Goal: Information Seeking & Learning: Learn about a topic

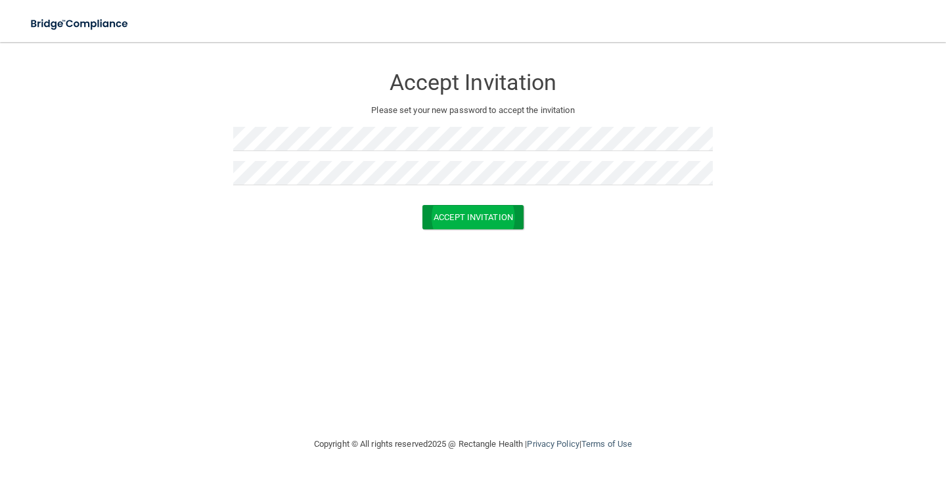
click at [487, 214] on button "Accept Invitation" at bounding box center [472, 217] width 101 height 24
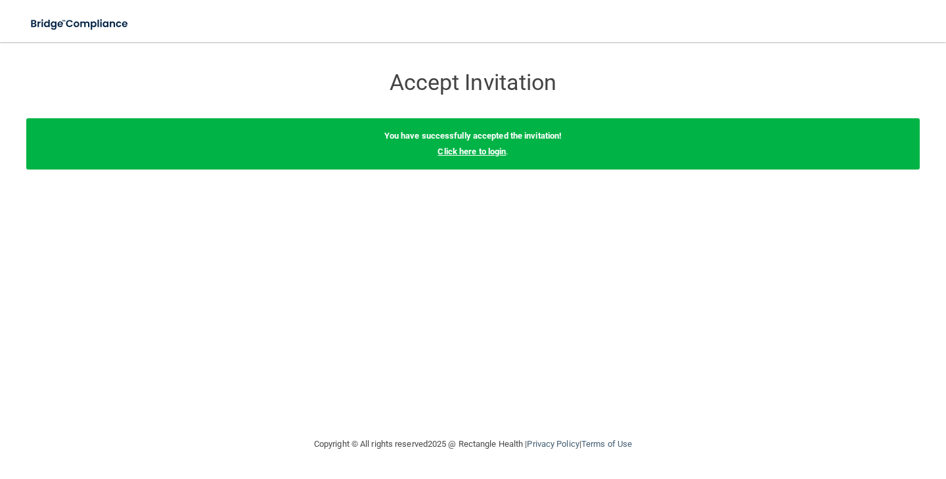
click at [478, 154] on link "Click here to login" at bounding box center [471, 151] width 68 height 10
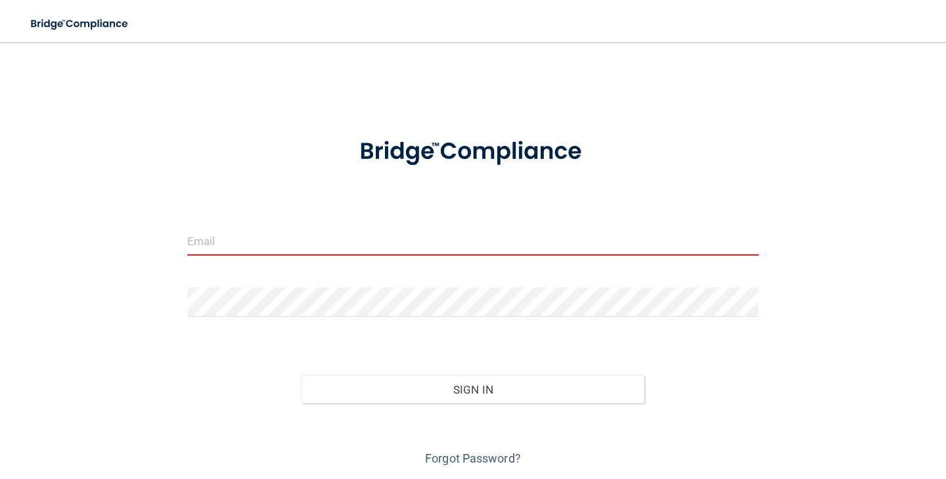
click at [378, 241] on input "email" at bounding box center [472, 241] width 571 height 30
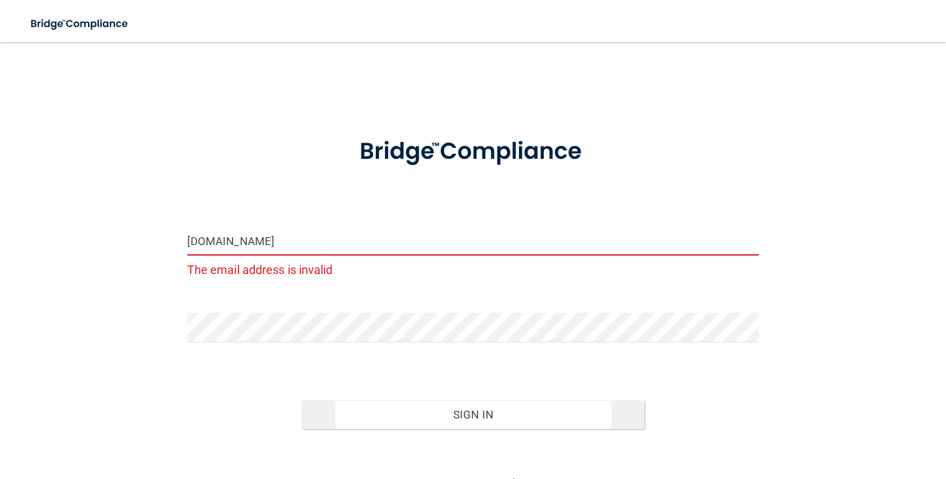
click at [397, 416] on button "Sign In" at bounding box center [472, 414] width 343 height 29
click at [470, 416] on button "Sign In" at bounding box center [472, 414] width 343 height 29
click at [255, 240] on input "yokojanie3kGmail.com" at bounding box center [472, 241] width 571 height 30
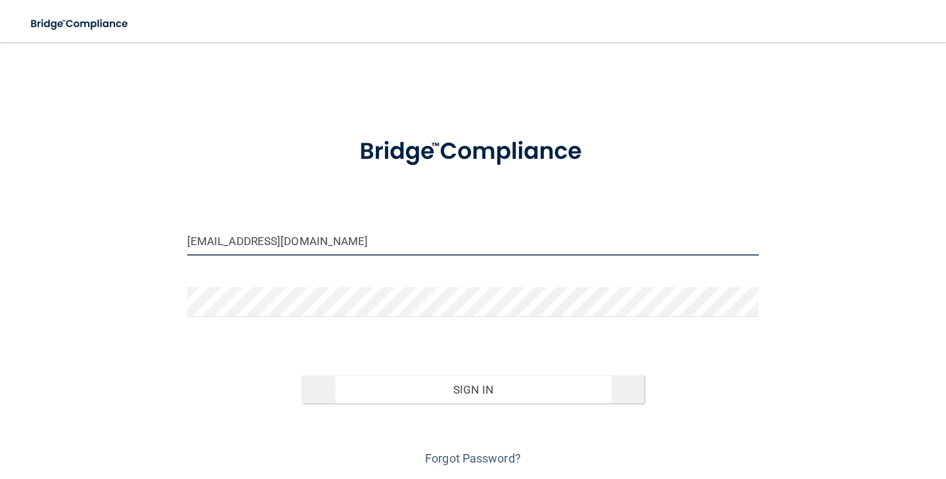
type input "[EMAIL_ADDRESS][DOMAIN_NAME]"
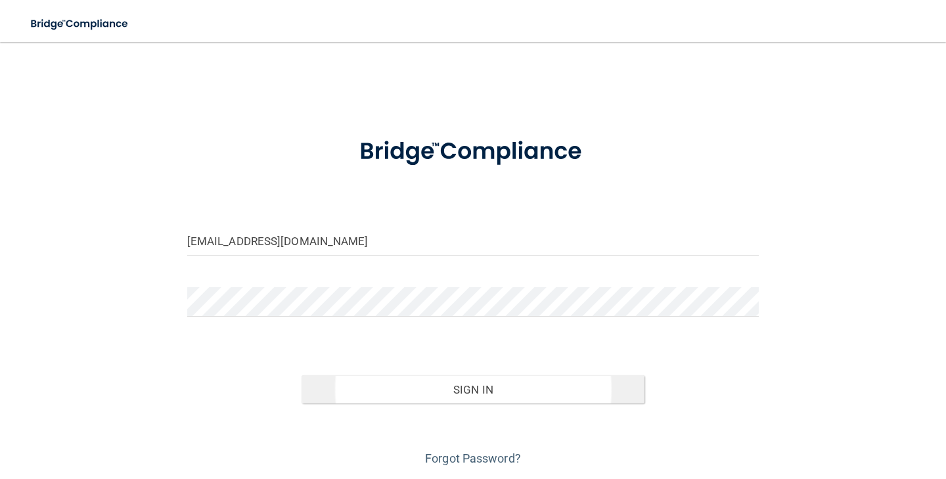
click at [387, 387] on button "Sign In" at bounding box center [472, 389] width 343 height 29
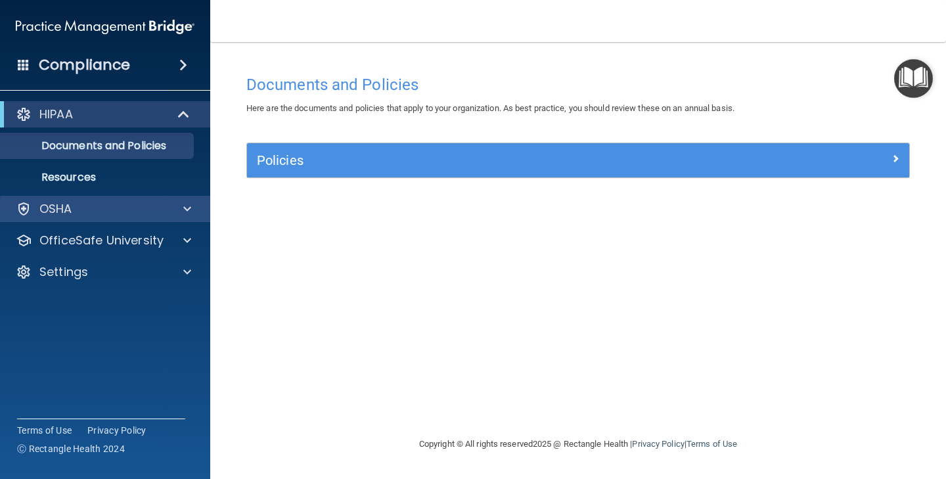
click at [183, 208] on div at bounding box center [185, 209] width 33 height 16
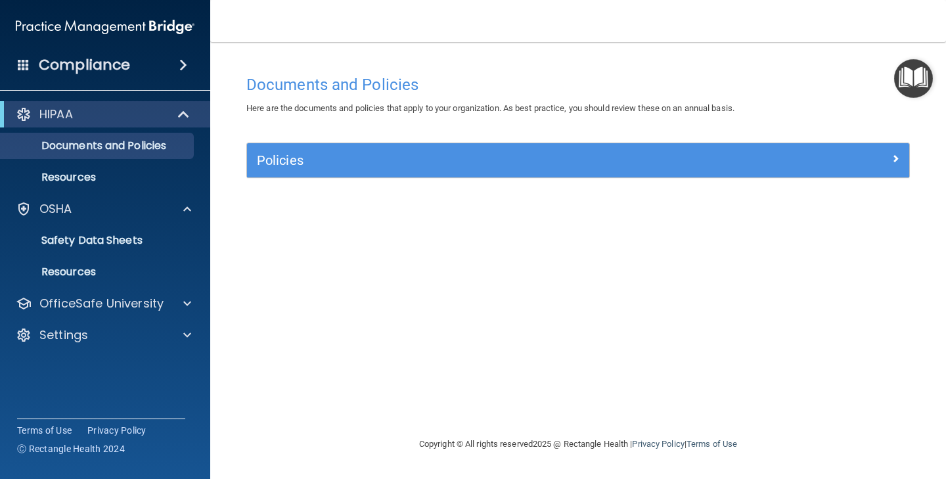
click at [900, 160] on div at bounding box center [826, 158] width 166 height 16
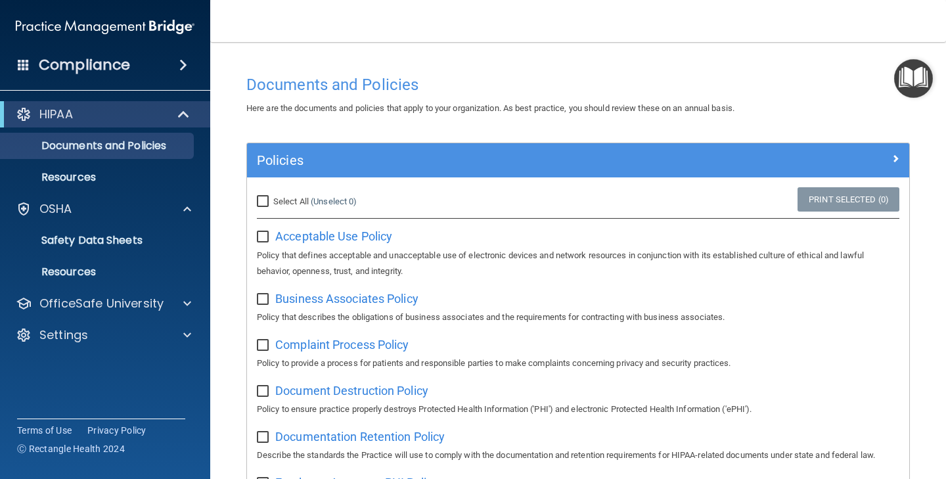
click at [77, 111] on div "HIPAA" at bounding box center [87, 114] width 162 height 16
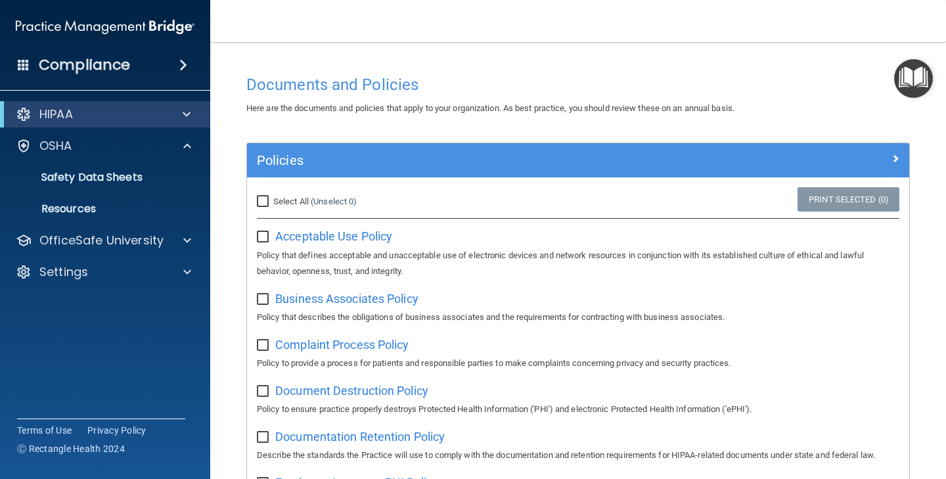
click at [181, 61] on span at bounding box center [183, 65] width 8 height 16
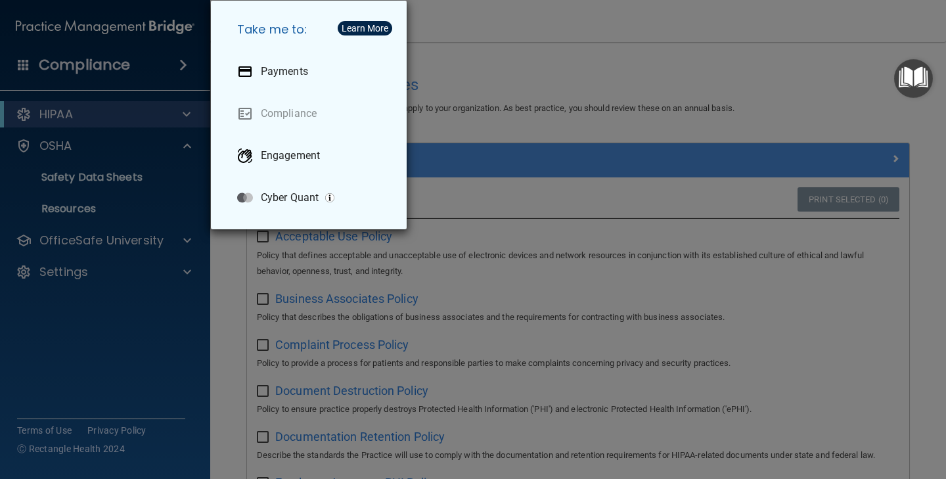
click at [95, 127] on div "Take me to: Payments Compliance Engagement Cyber Quant" at bounding box center [473, 239] width 946 height 479
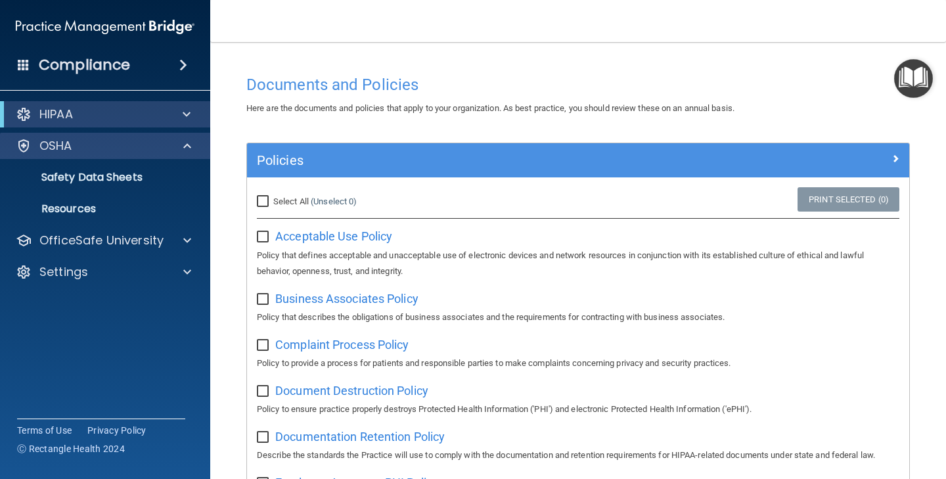
click at [90, 154] on div "OSHA" at bounding box center [105, 146] width 211 height 26
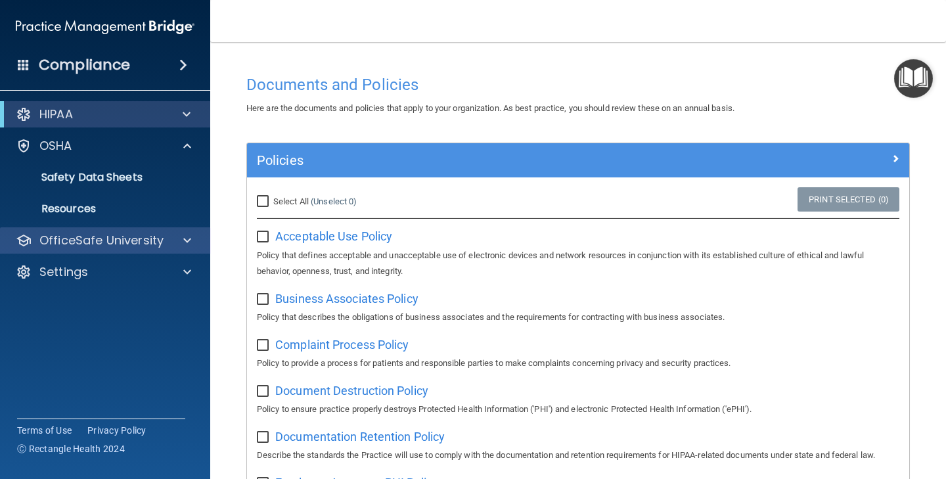
click at [184, 241] on span at bounding box center [187, 240] width 8 height 16
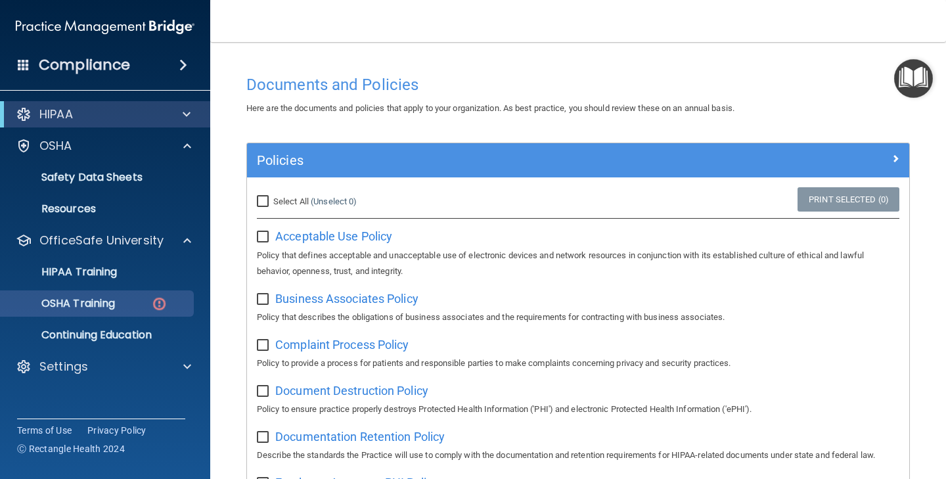
click at [130, 300] on div "OSHA Training" at bounding box center [98, 303] width 179 height 13
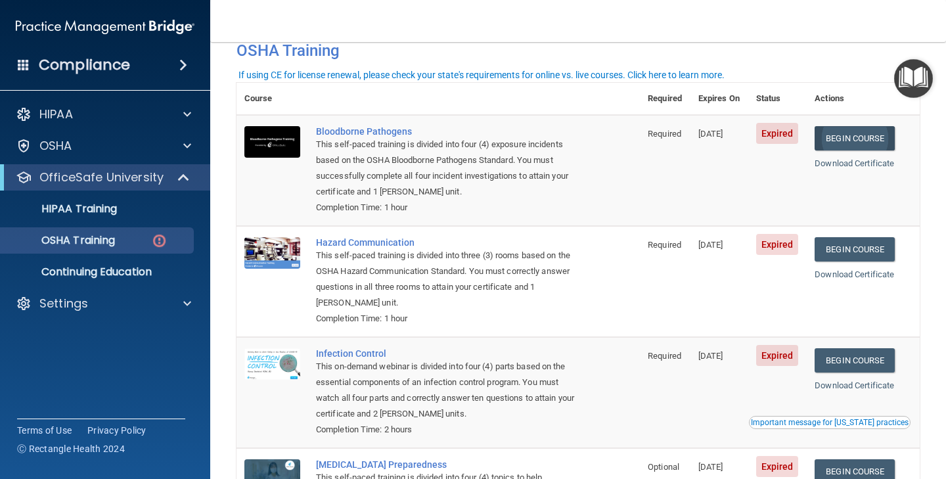
scroll to position [77, 0]
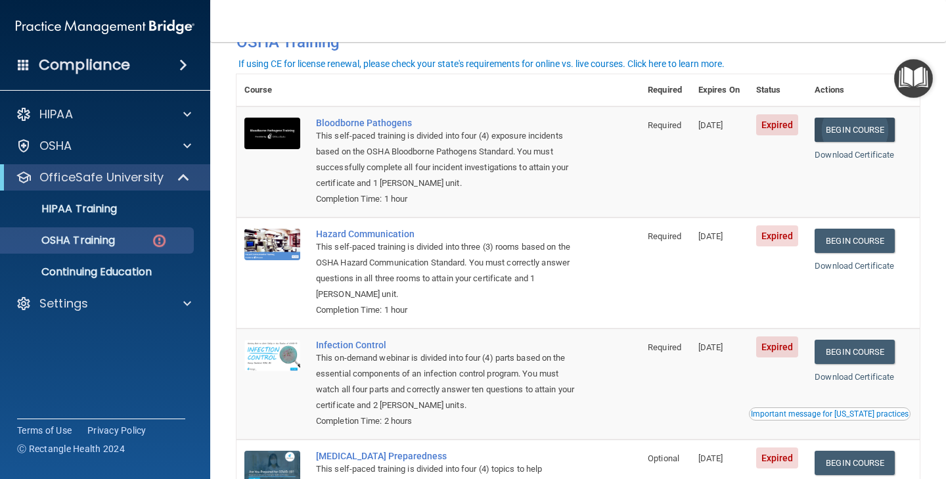
click at [884, 129] on link "Begin Course" at bounding box center [854, 130] width 80 height 24
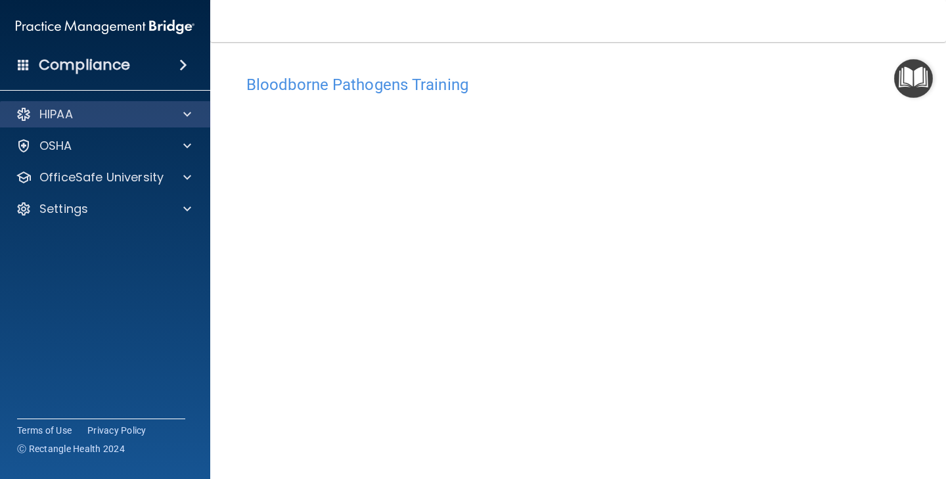
click at [187, 112] on span at bounding box center [187, 114] width 8 height 16
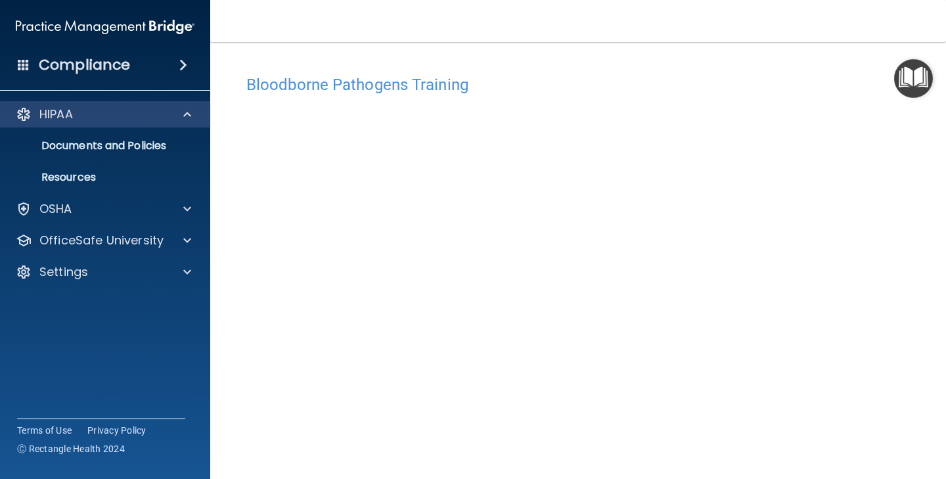
click at [187, 112] on span at bounding box center [187, 114] width 8 height 16
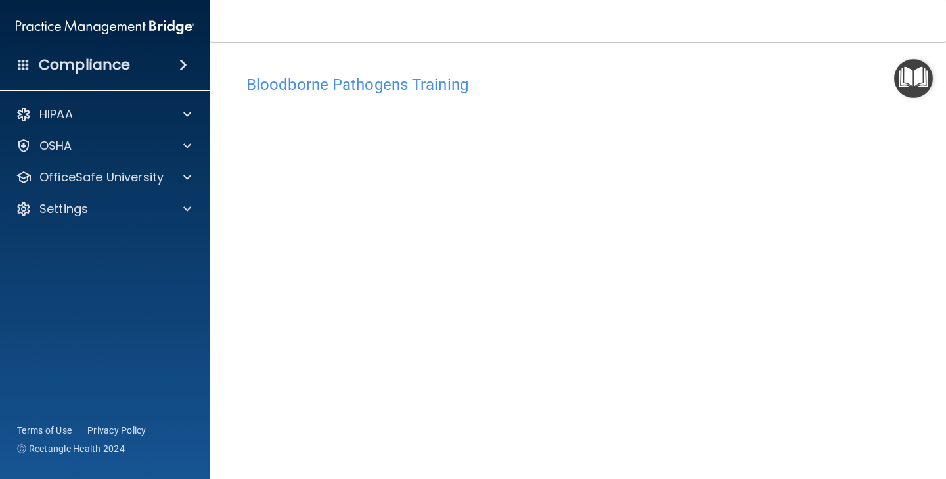
click at [297, 85] on h4 "Bloodborne Pathogens Training" at bounding box center [577, 84] width 663 height 17
click at [184, 112] on span at bounding box center [187, 114] width 8 height 16
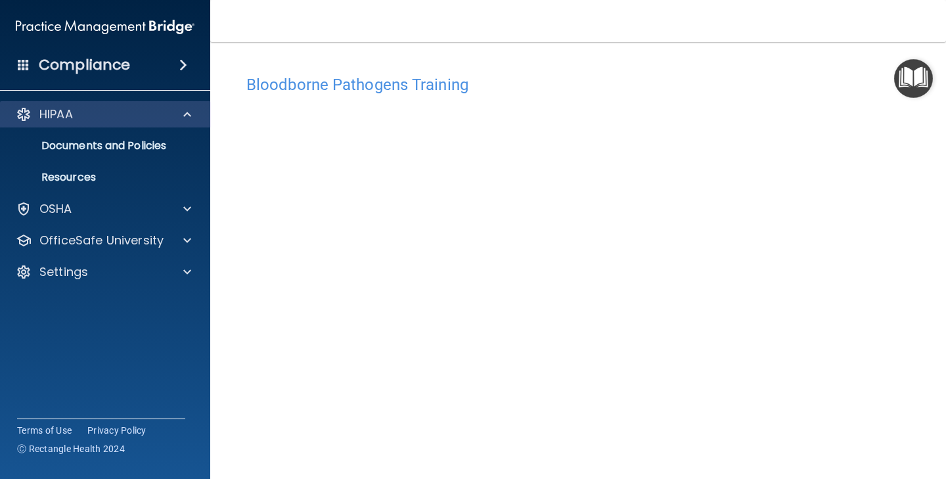
click at [184, 112] on span at bounding box center [187, 114] width 8 height 16
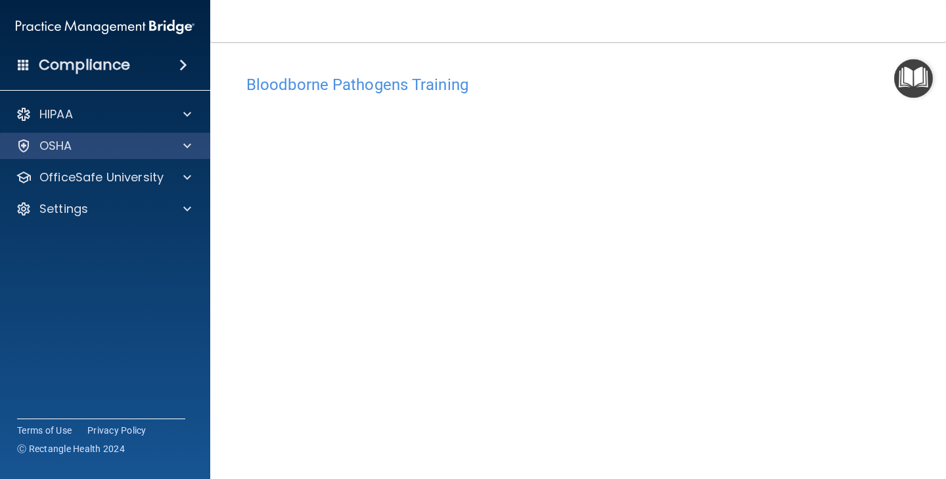
click at [184, 139] on span at bounding box center [187, 146] width 8 height 16
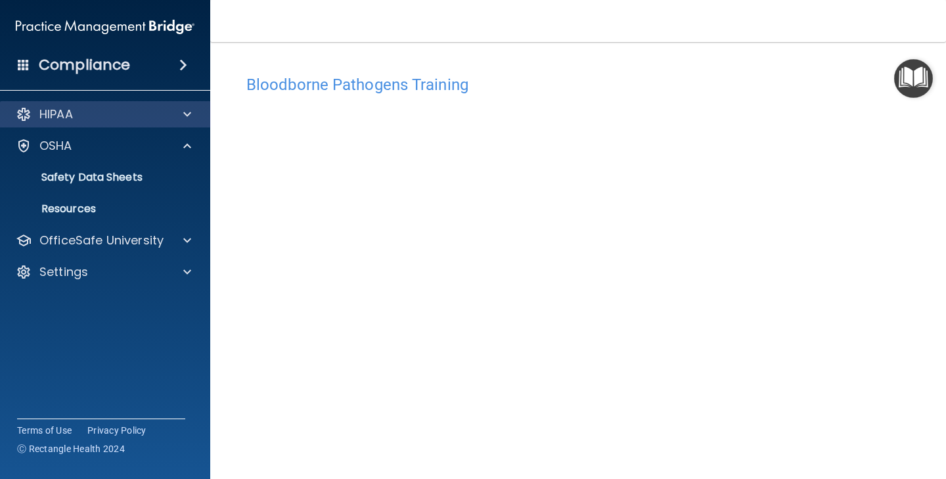
click at [186, 118] on span at bounding box center [187, 114] width 8 height 16
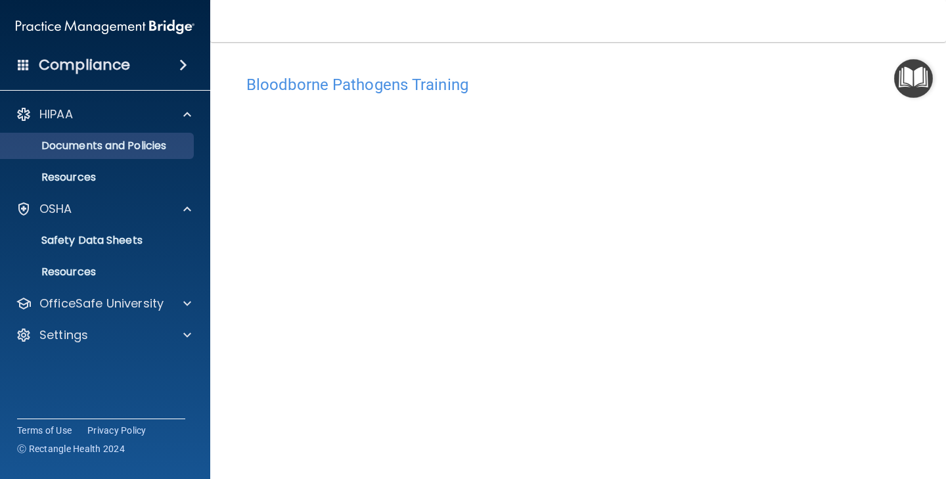
click at [154, 145] on p "Documents and Policies" at bounding box center [98, 145] width 179 height 13
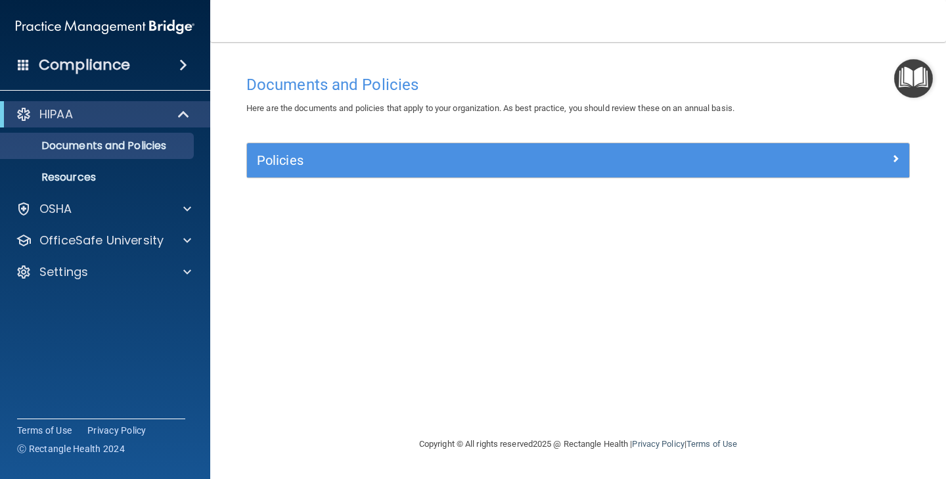
click at [272, 159] on h5 "Policies" at bounding box center [495, 160] width 477 height 14
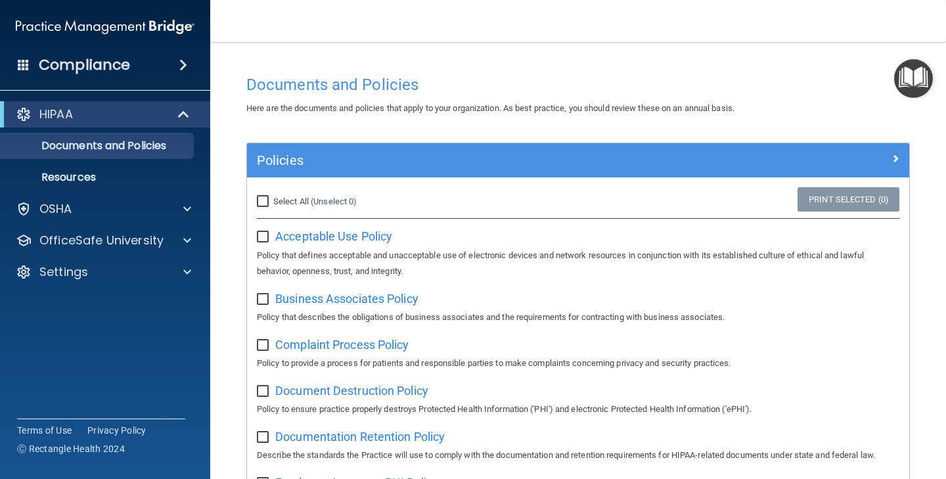
click at [261, 196] on input "Select All (Unselect 0) Unselect All" at bounding box center [264, 201] width 15 height 11
checkbox input "true"
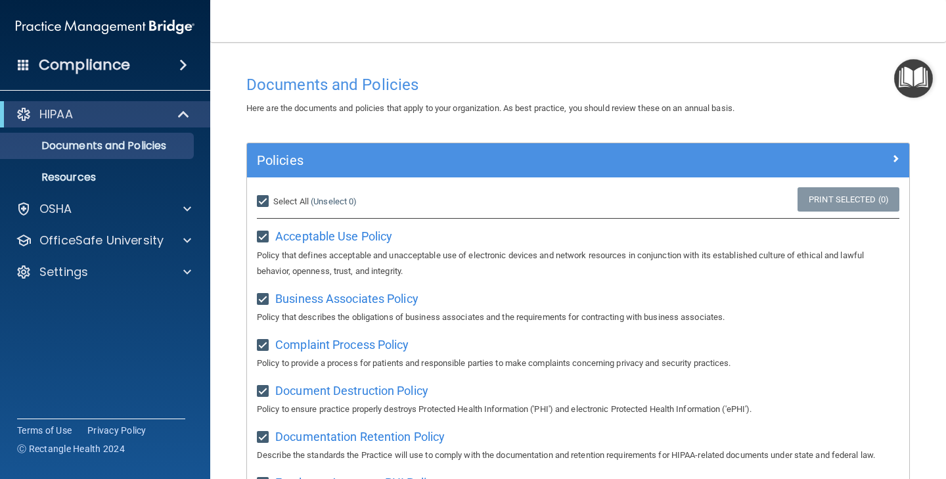
checkbox input "true"
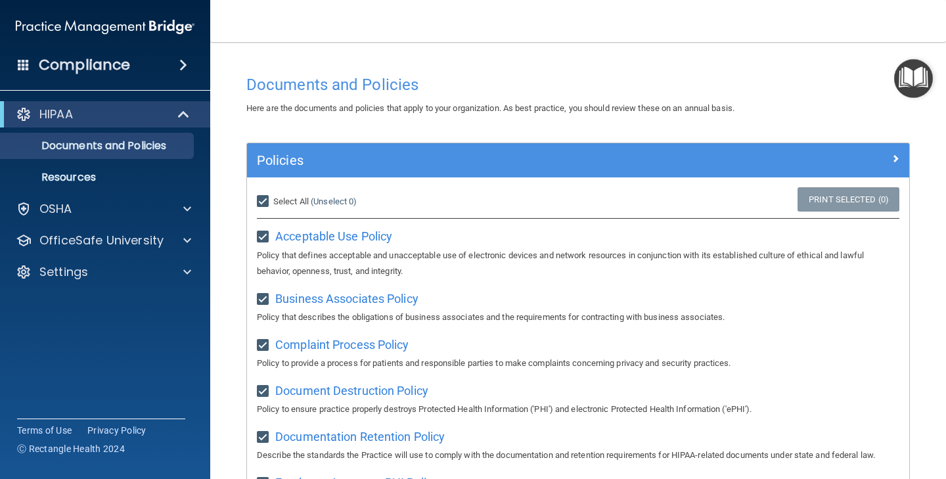
checkbox input "true"
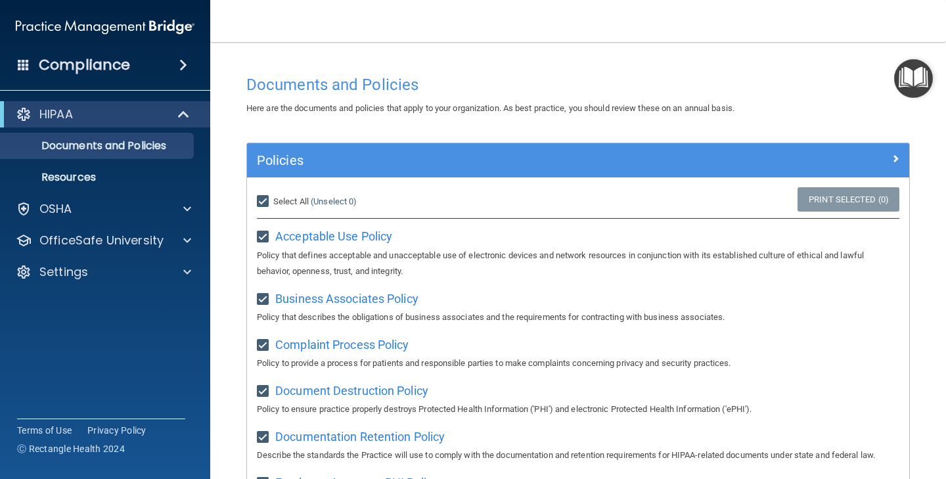
checkbox input "true"
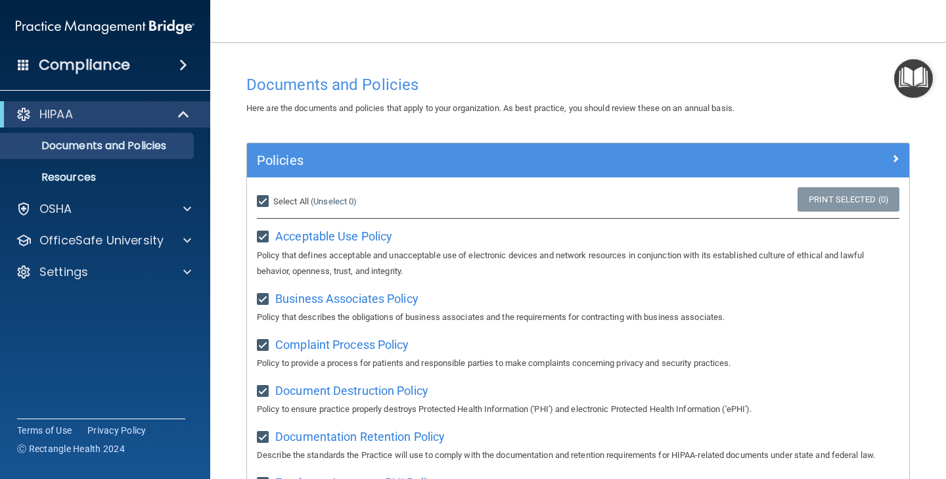
checkbox input "true"
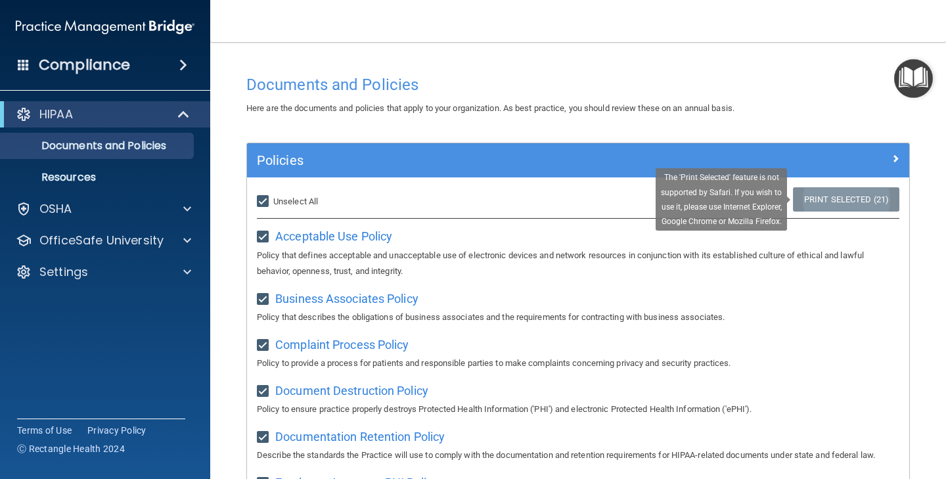
click at [854, 194] on link "Print Selected (21)" at bounding box center [846, 199] width 106 height 24
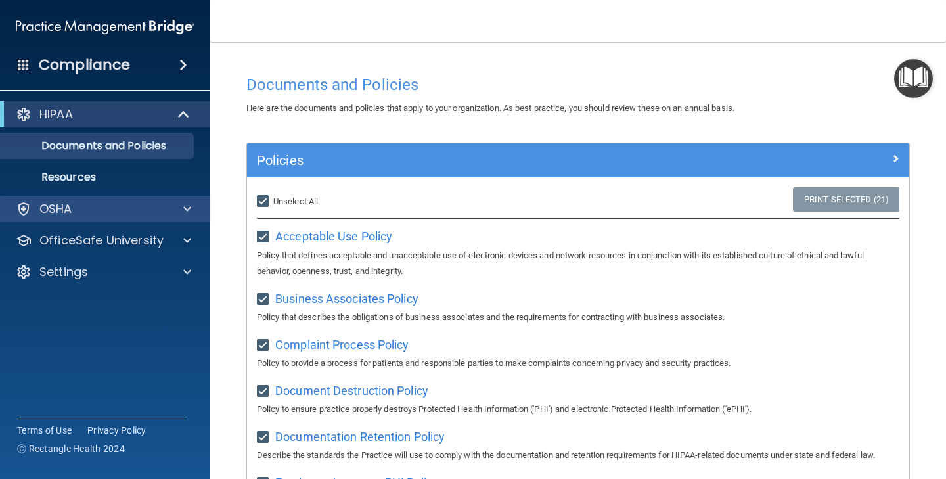
click at [180, 211] on div at bounding box center [185, 209] width 33 height 16
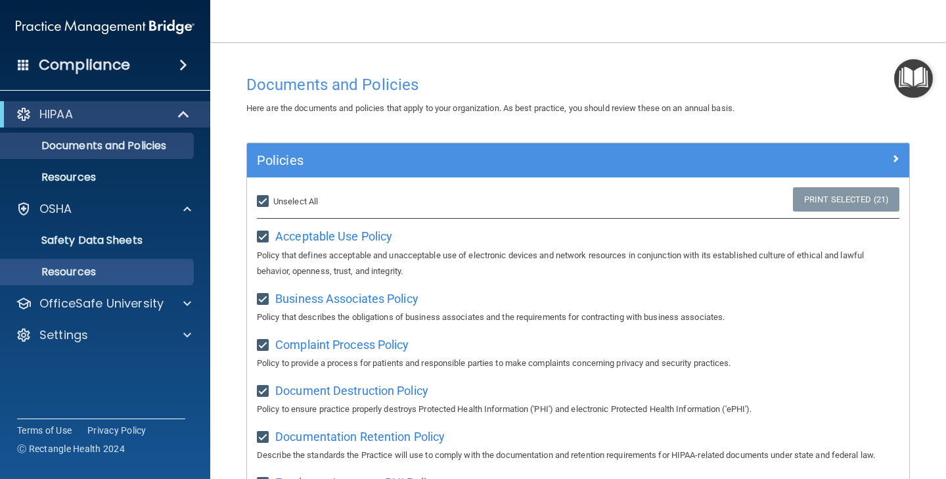
click at [87, 266] on p "Resources" at bounding box center [98, 271] width 179 height 13
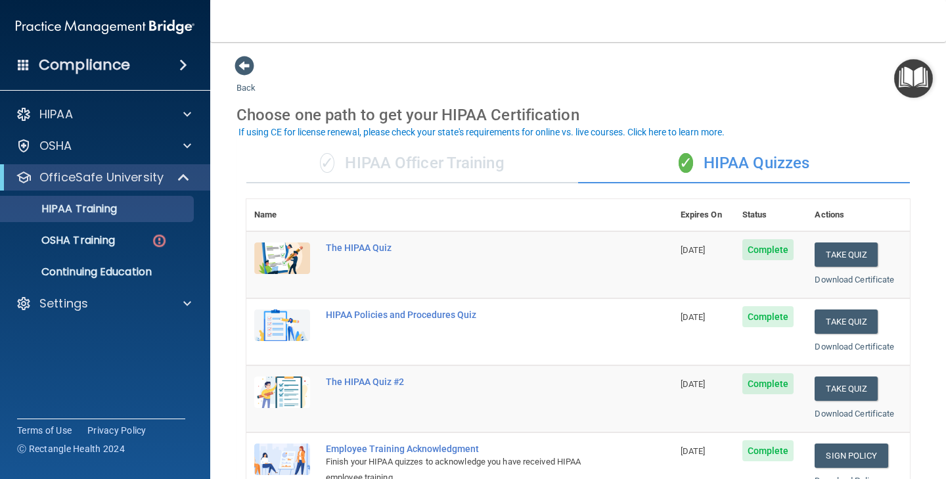
click at [778, 250] on span "Complete" at bounding box center [768, 249] width 52 height 21
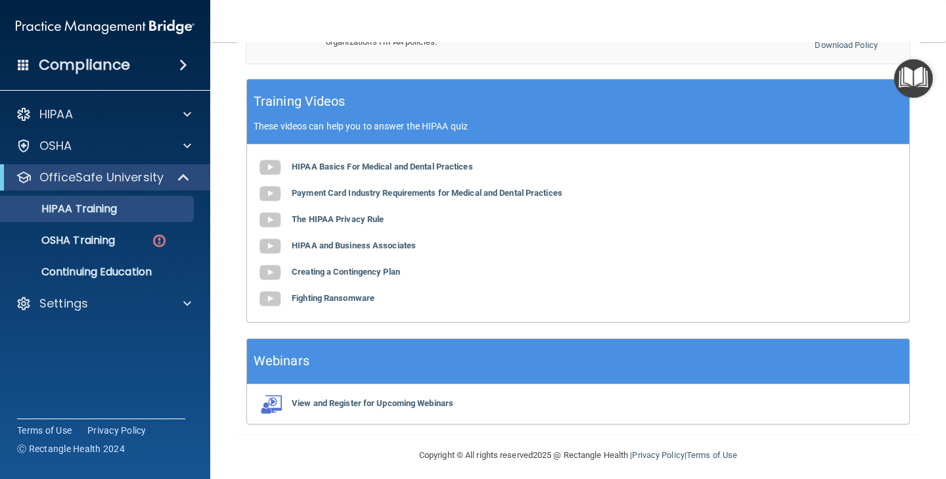
scroll to position [500, 0]
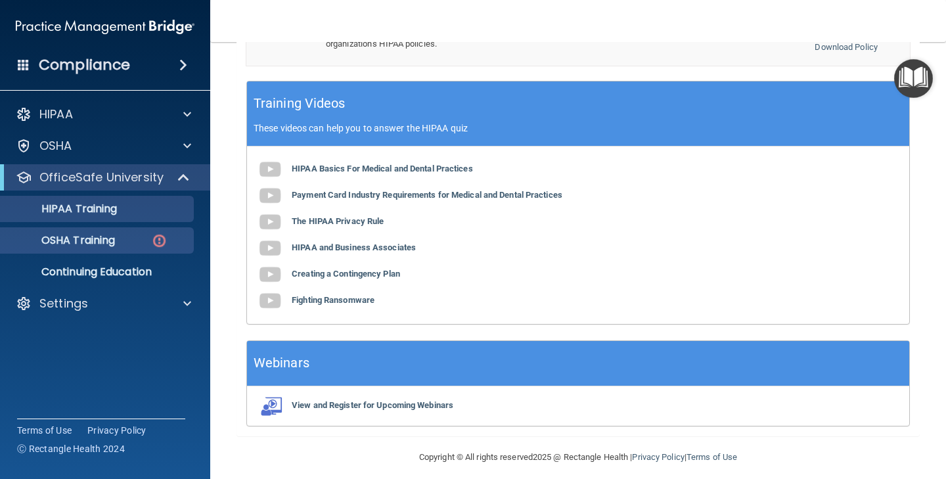
click at [78, 239] on p "OSHA Training" at bounding box center [62, 240] width 106 height 13
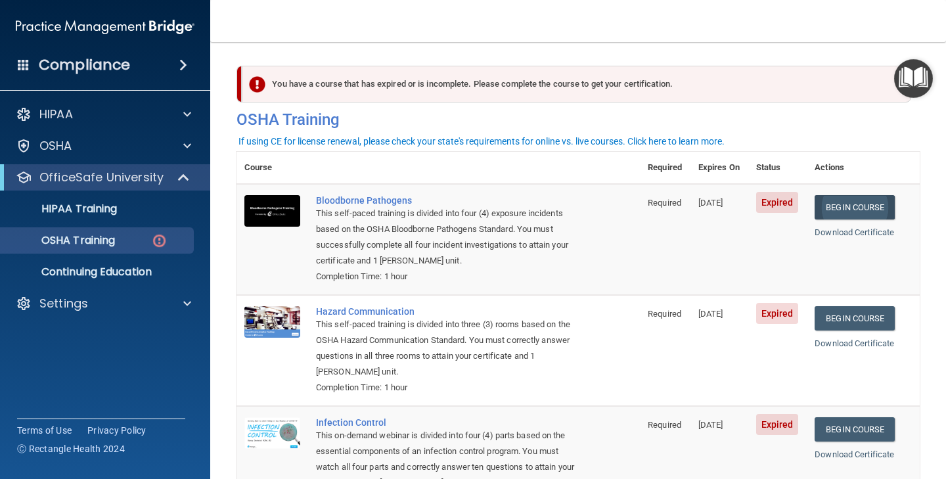
click at [853, 209] on link "Begin Course" at bounding box center [854, 207] width 80 height 24
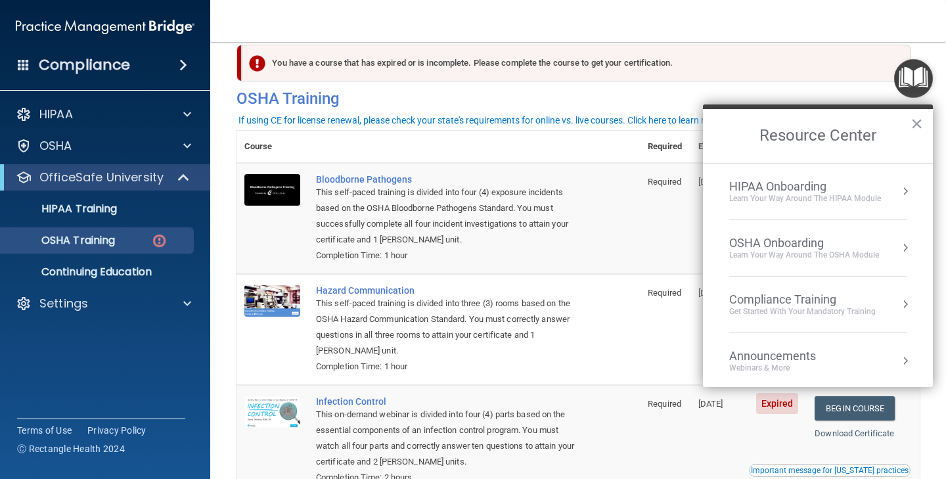
scroll to position [22, 0]
click at [915, 120] on button "×" at bounding box center [916, 123] width 12 height 21
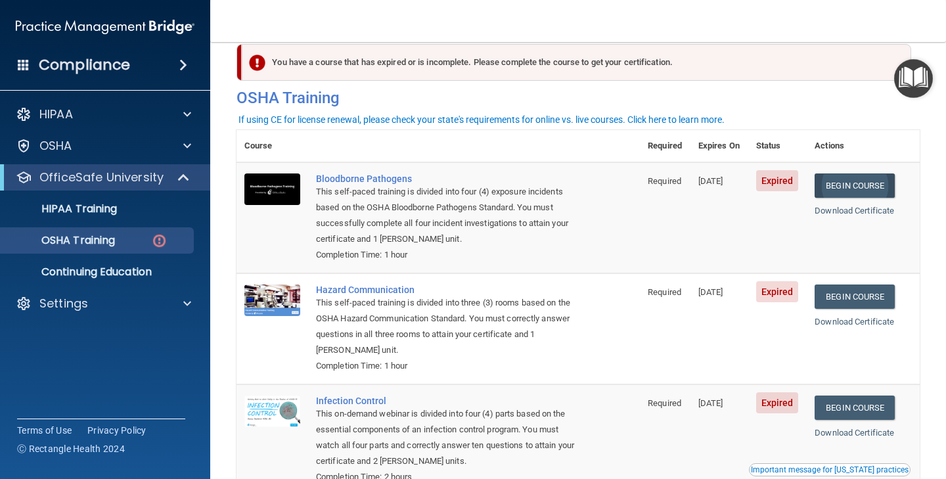
click at [847, 182] on link "Begin Course" at bounding box center [854, 185] width 80 height 24
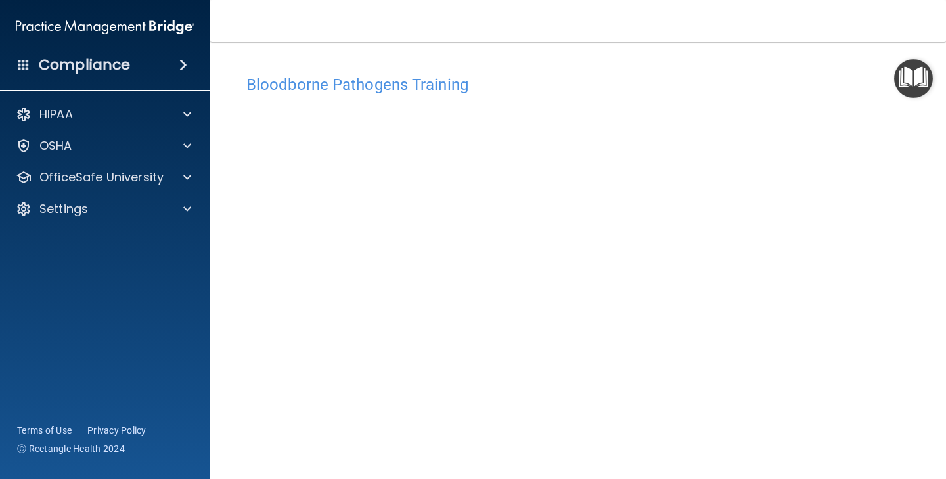
click at [931, 287] on main "Bloodborne Pathogens Training This course doesn’t expire until 06/26/2025. Are …" at bounding box center [578, 260] width 736 height 437
click at [924, 77] on img "Open Resource Center" at bounding box center [913, 78] width 39 height 39
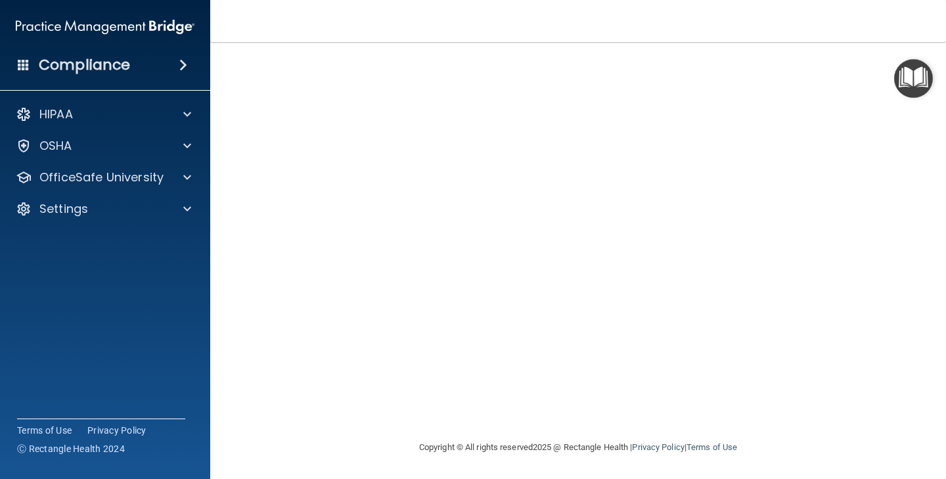
scroll to position [83, 0]
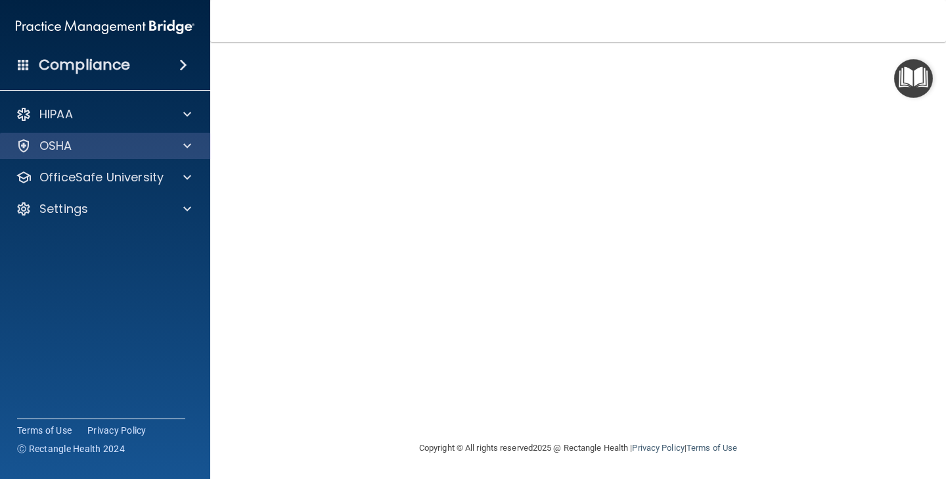
click at [190, 144] on span at bounding box center [187, 146] width 8 height 16
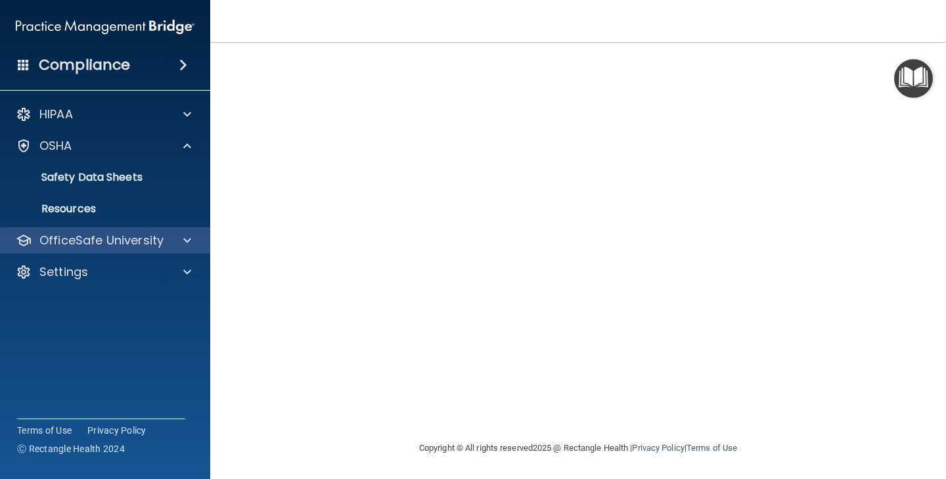
click at [188, 240] on span at bounding box center [187, 240] width 8 height 16
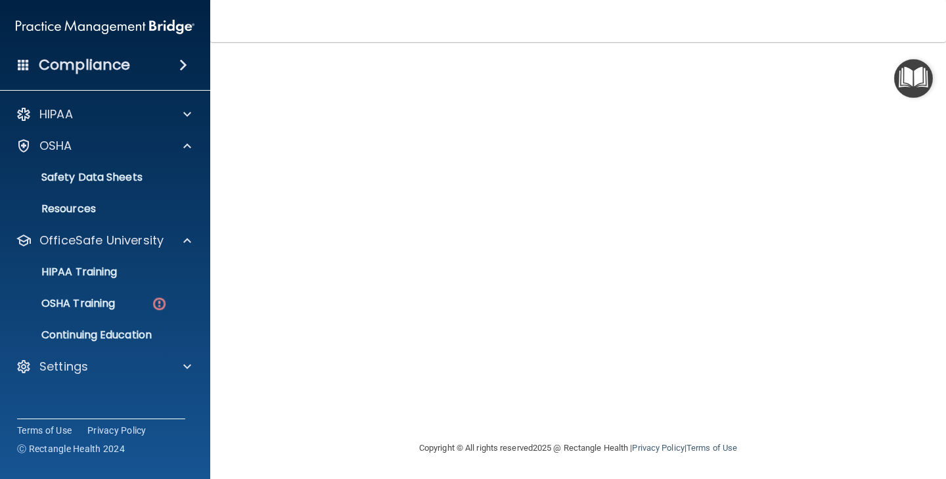
click at [916, 79] on img "Open Resource Center" at bounding box center [913, 78] width 39 height 39
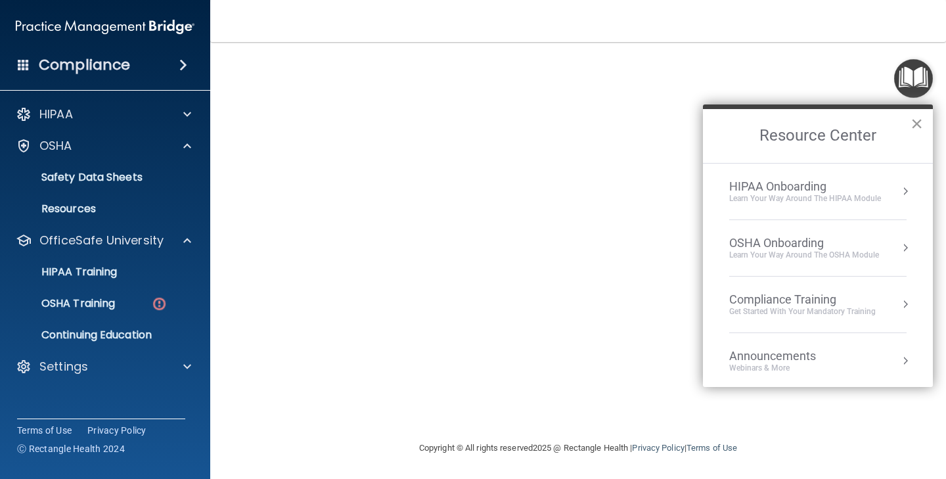
click at [919, 128] on button "×" at bounding box center [916, 123] width 12 height 21
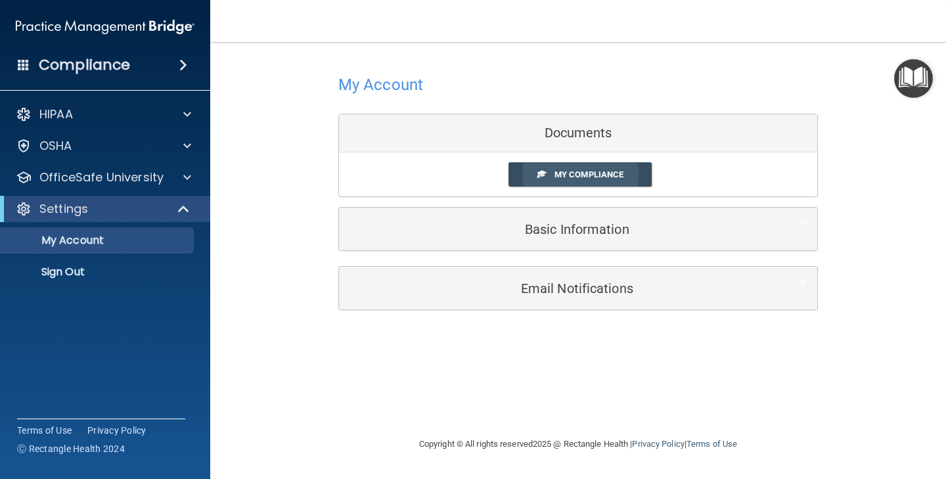
click at [563, 175] on span "My Compliance" at bounding box center [588, 174] width 69 height 10
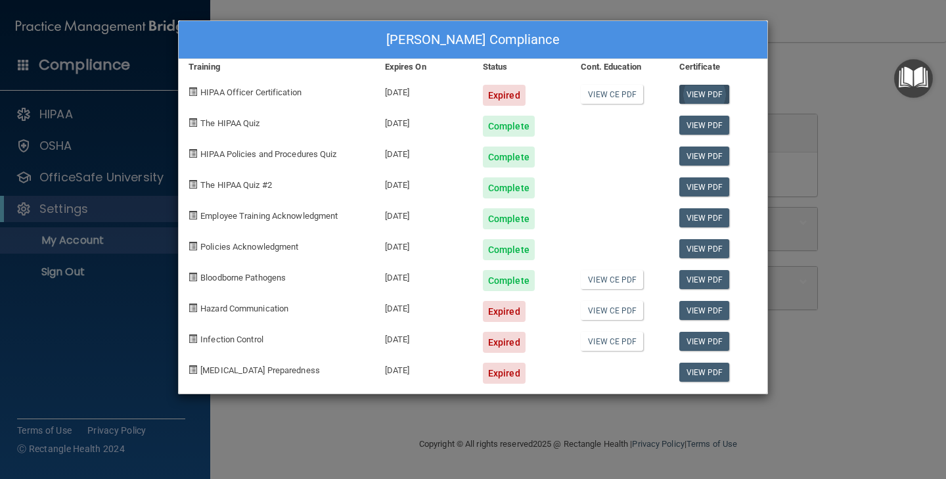
click at [704, 90] on link "View PDF" at bounding box center [704, 94] width 51 height 19
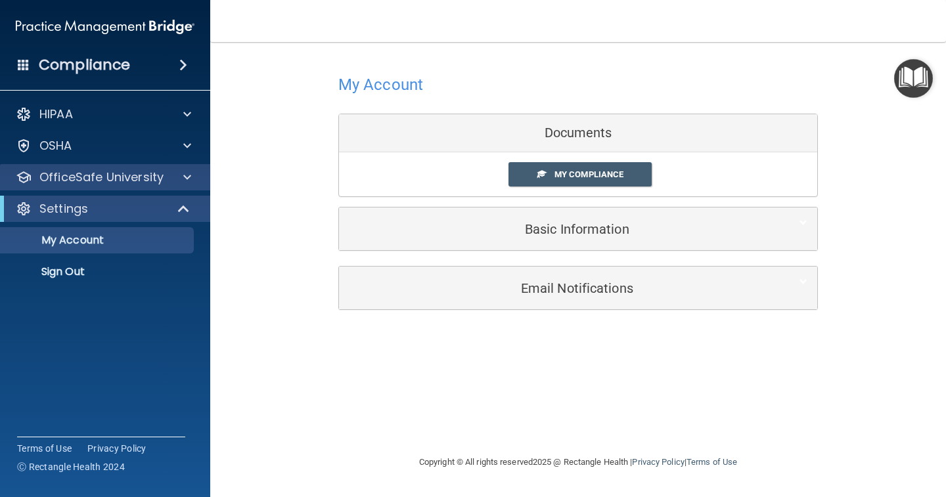
click at [183, 173] on span at bounding box center [187, 177] width 8 height 16
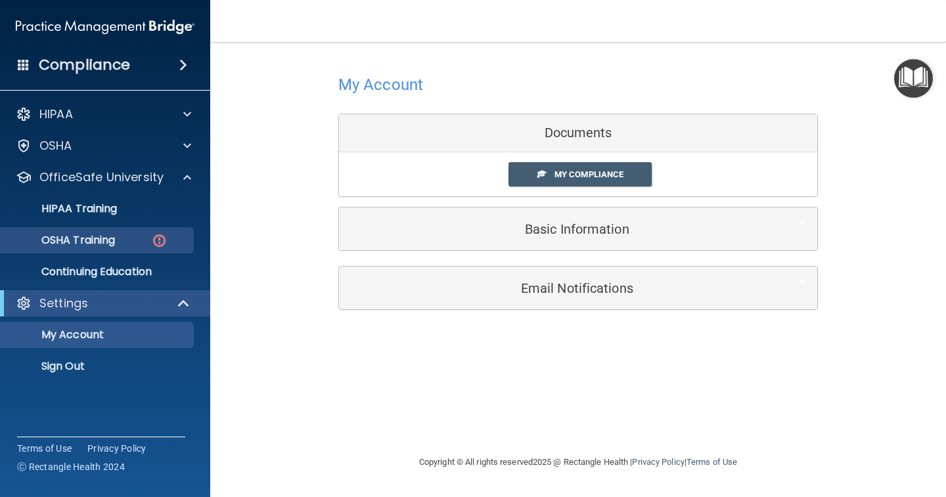
click at [160, 238] on img at bounding box center [159, 240] width 16 height 16
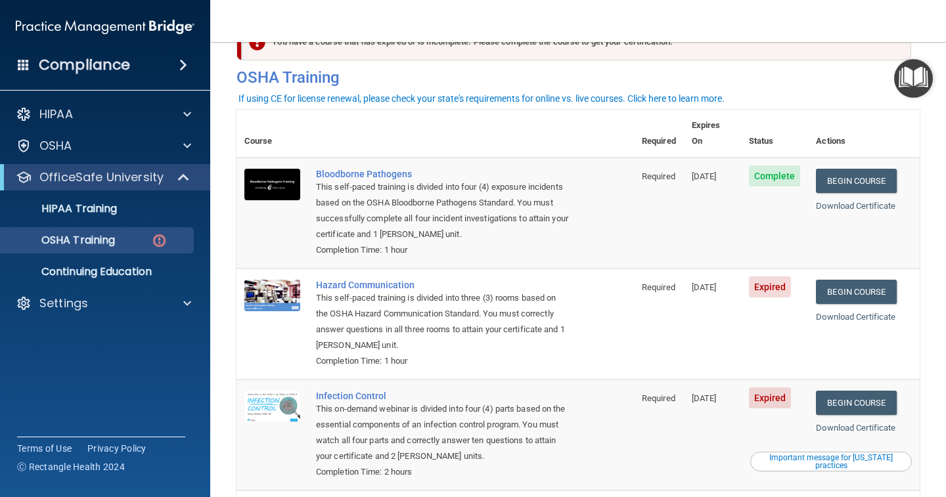
scroll to position [41, 0]
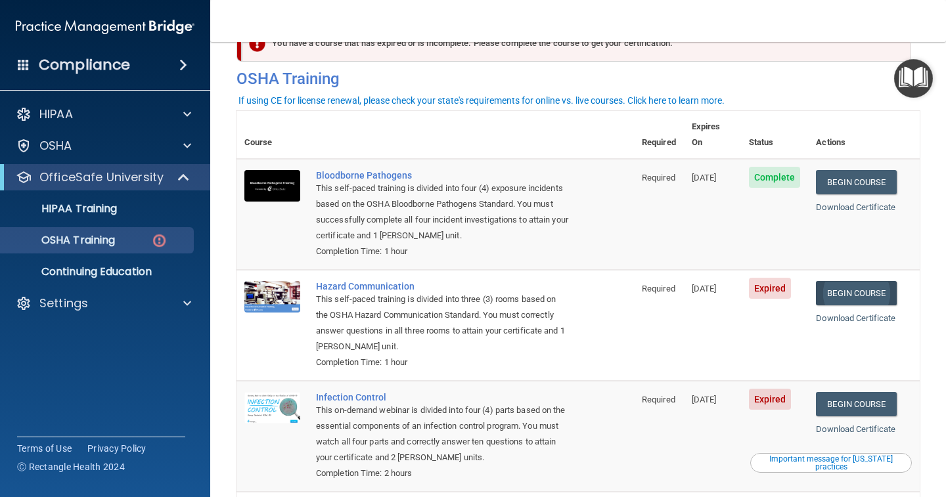
click at [863, 281] on link "Begin Course" at bounding box center [856, 293] width 80 height 24
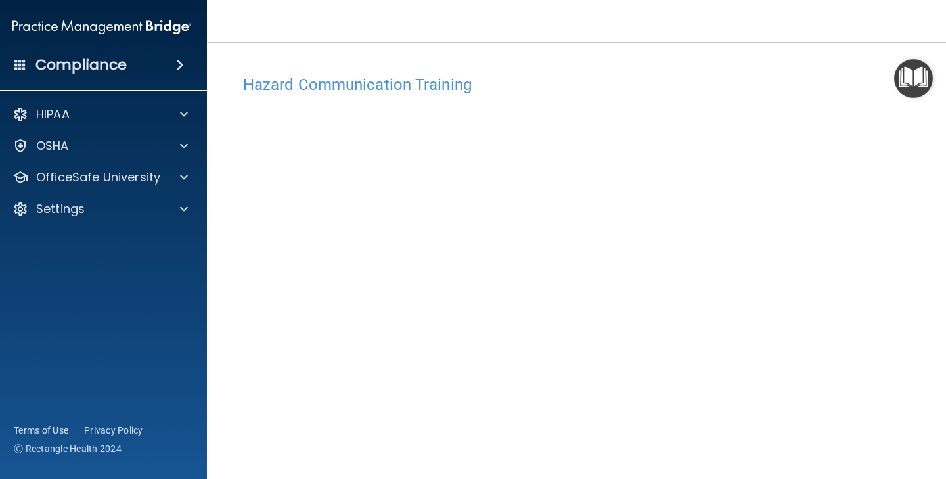
click at [305, 87] on h4 "Hazard Communication Training" at bounding box center [578, 84] width 670 height 17
click at [424, 91] on h4 "Hazard Communication Training" at bounding box center [578, 84] width 670 height 17
click at [914, 79] on img "Open Resource Center" at bounding box center [913, 78] width 39 height 39
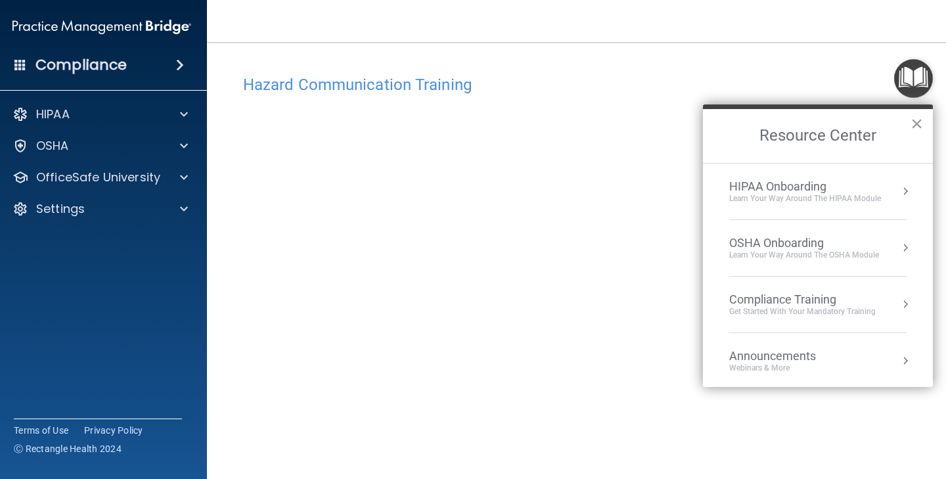
click at [920, 123] on button "×" at bounding box center [916, 123] width 12 height 21
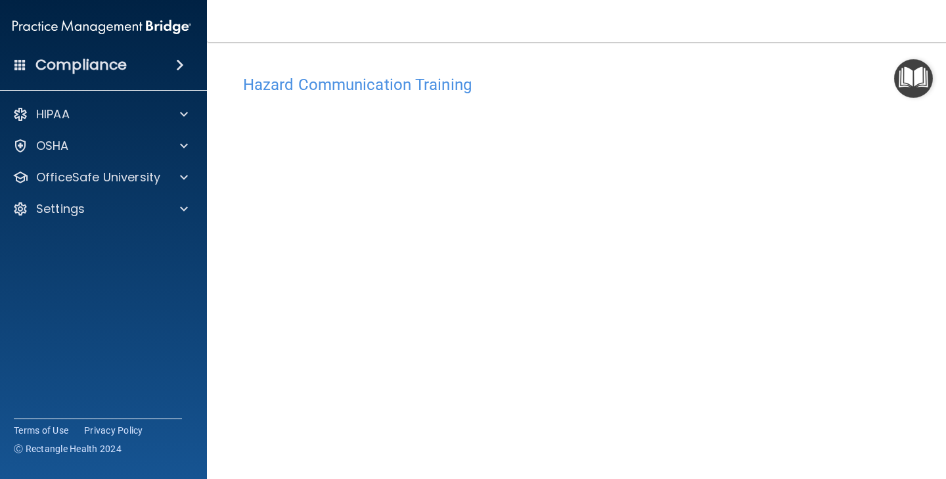
click at [379, 93] on h4 "Hazard Communication Training" at bounding box center [578, 84] width 670 height 17
click at [335, 76] on h4 "Hazard Communication Training" at bounding box center [578, 84] width 670 height 17
click at [176, 64] on span at bounding box center [180, 65] width 8 height 16
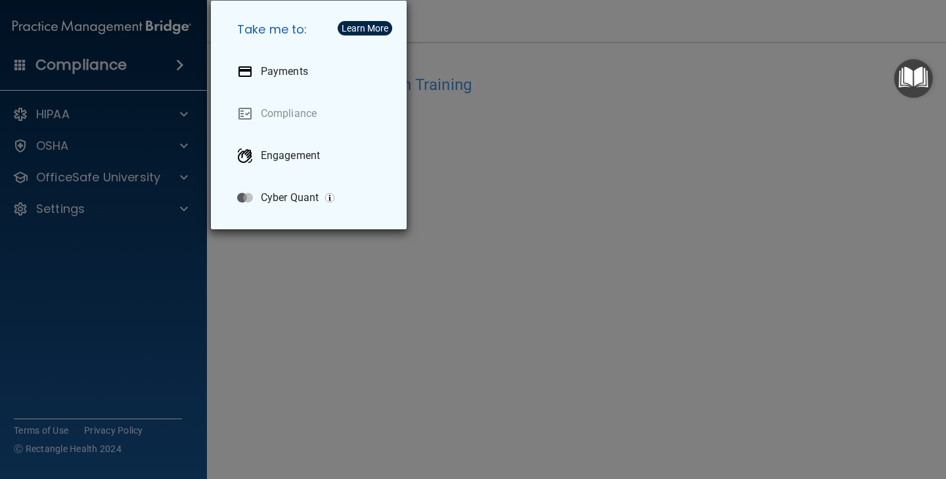
click at [272, 264] on div "Take me to: Payments Compliance Engagement Cyber Quant" at bounding box center [473, 239] width 946 height 479
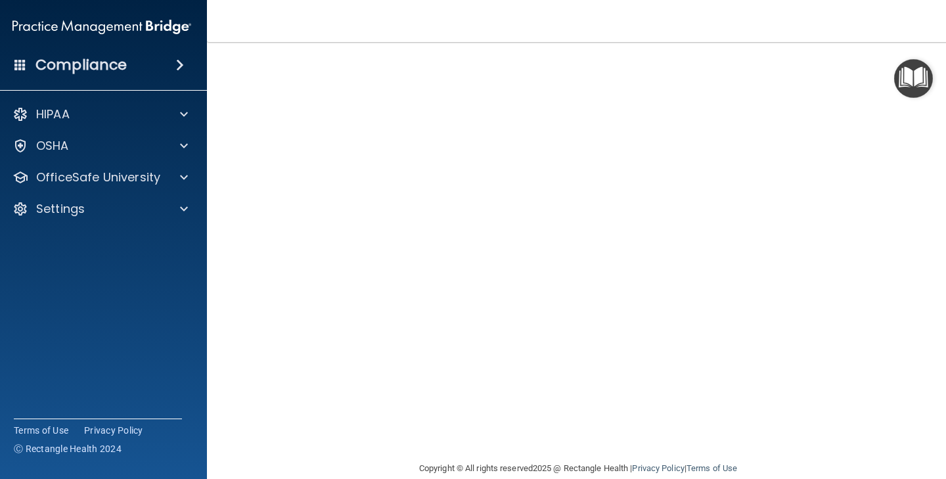
scroll to position [93, 0]
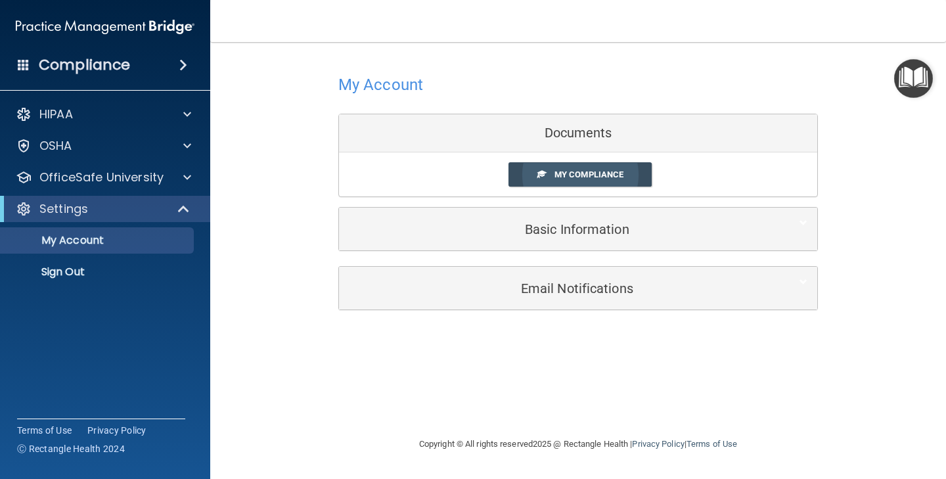
click at [571, 177] on span "My Compliance" at bounding box center [588, 174] width 69 height 10
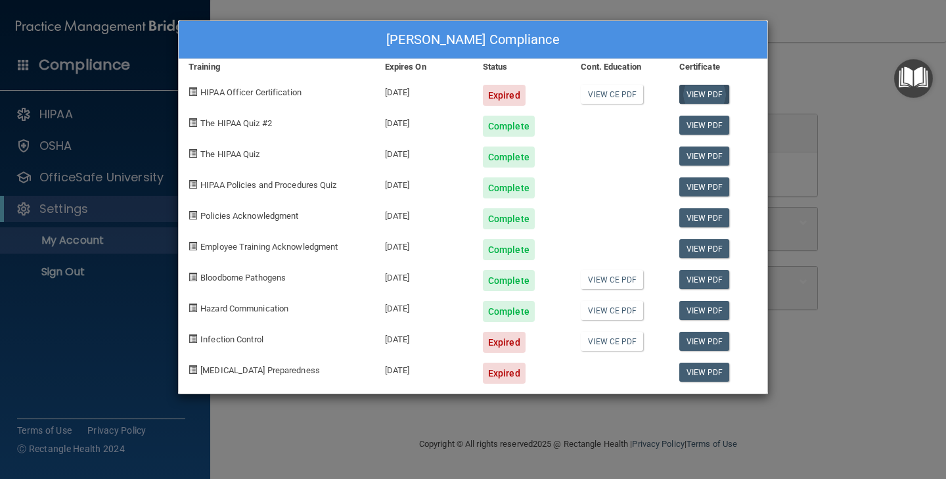
click at [696, 92] on link "View PDF" at bounding box center [704, 94] width 51 height 19
click at [507, 91] on div "Expired" at bounding box center [504, 95] width 43 height 21
click at [632, 344] on link "View CE PDF" at bounding box center [612, 341] width 62 height 19
click at [633, 342] on link "View CE PDF" at bounding box center [612, 341] width 62 height 19
click at [510, 93] on div "Expired" at bounding box center [504, 95] width 43 height 21
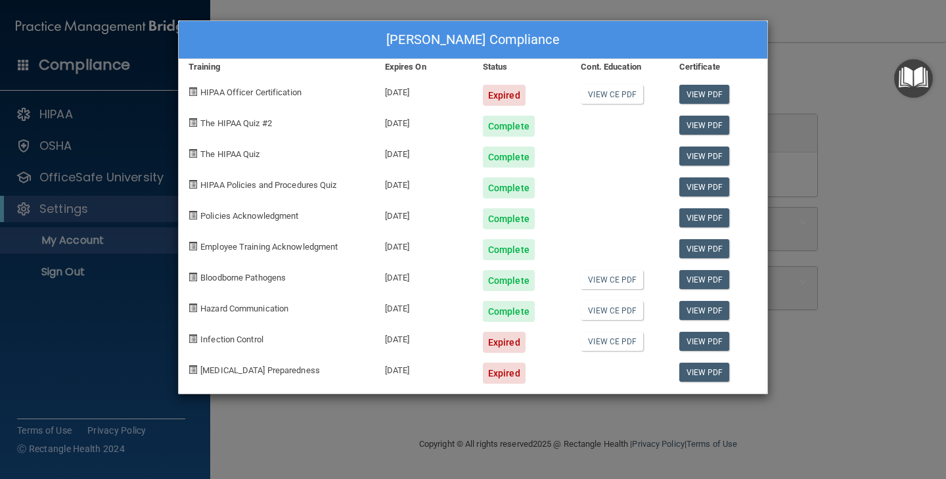
click at [265, 91] on span "HIPAA Officer Certification" at bounding box center [250, 92] width 101 height 10
click at [99, 345] on div "Janie Ramirez's Compliance Training Expires On Status Cont. Education Certifica…" at bounding box center [473, 239] width 946 height 479
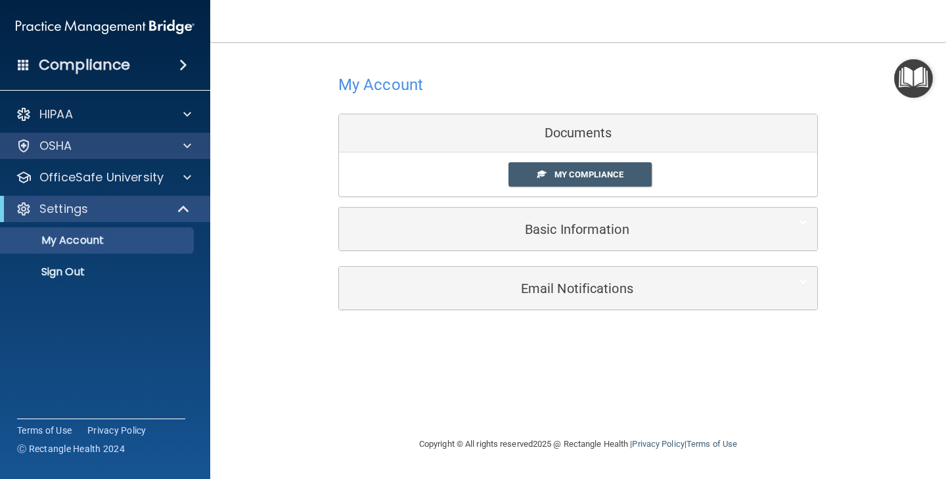
click at [185, 146] on span at bounding box center [187, 146] width 8 height 16
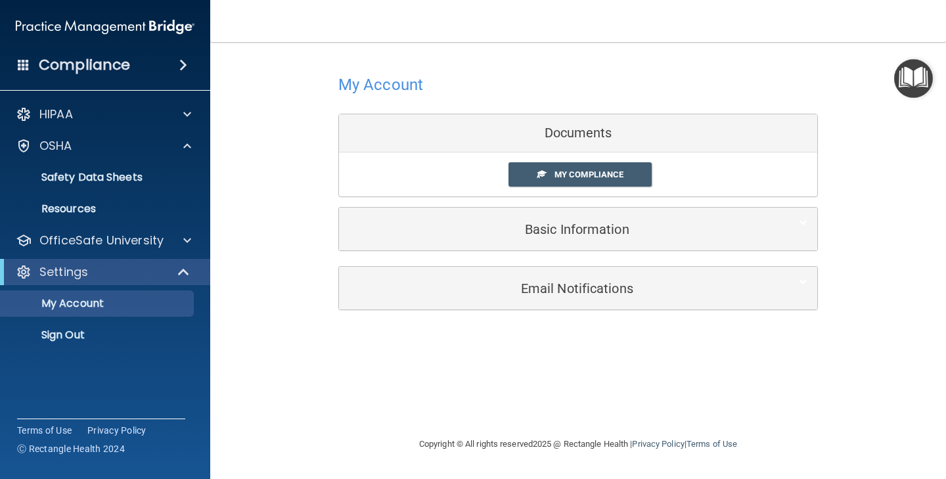
click at [183, 278] on span at bounding box center [184, 272] width 11 height 16
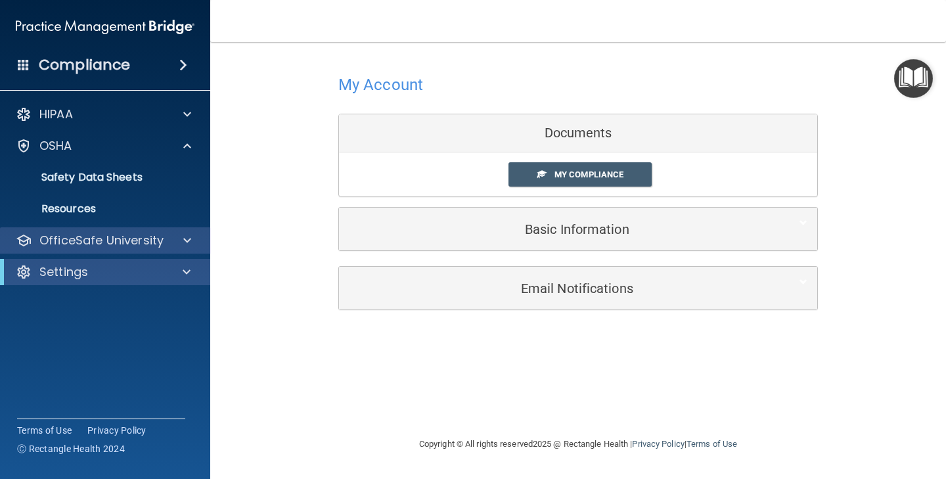
click at [187, 236] on span at bounding box center [187, 240] width 8 height 16
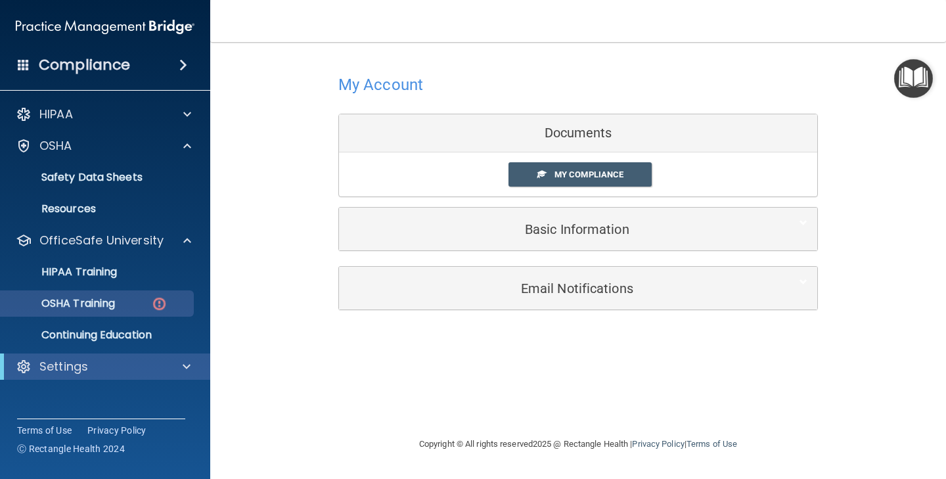
click at [154, 300] on img at bounding box center [159, 304] width 16 height 16
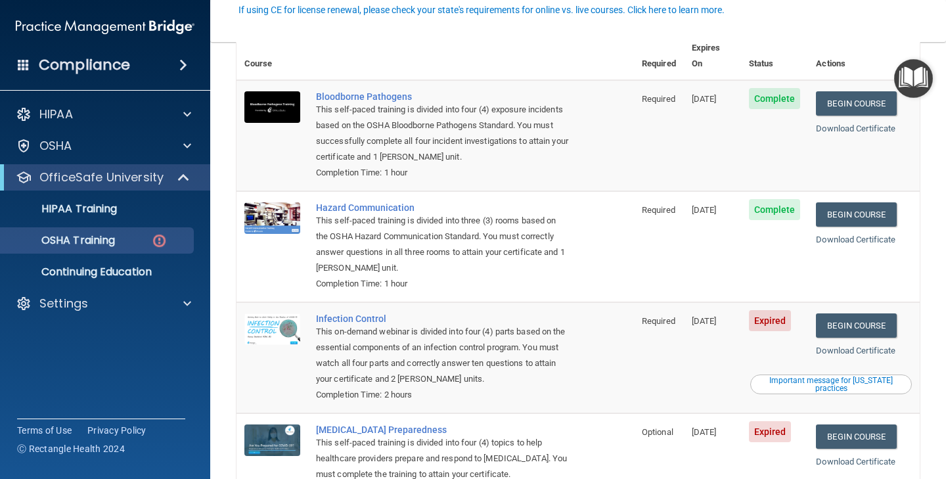
scroll to position [141, 0]
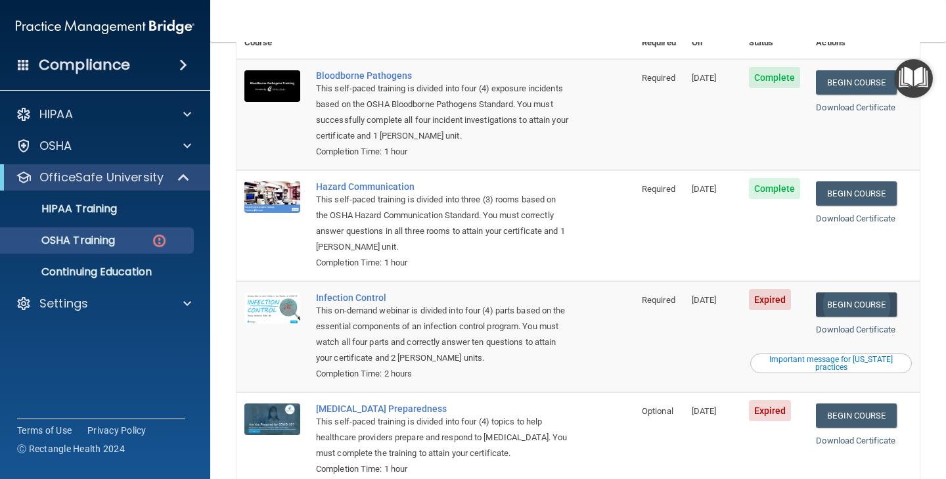
click at [858, 292] on link "Begin Course" at bounding box center [856, 304] width 80 height 24
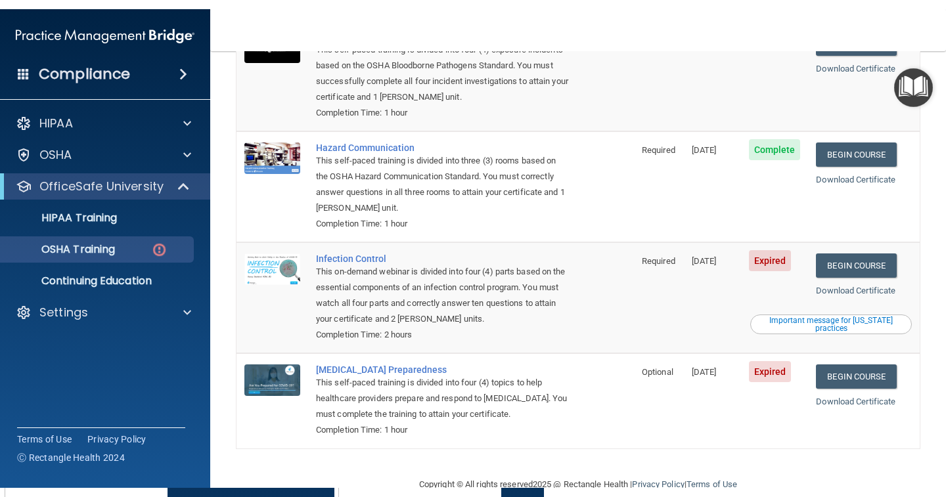
scroll to position [188, 0]
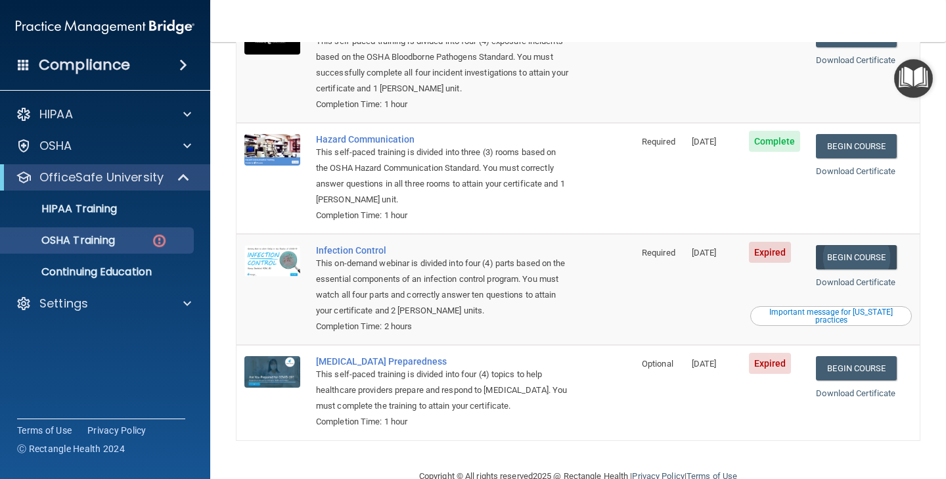
click at [856, 245] on link "Begin Course" at bounding box center [856, 257] width 80 height 24
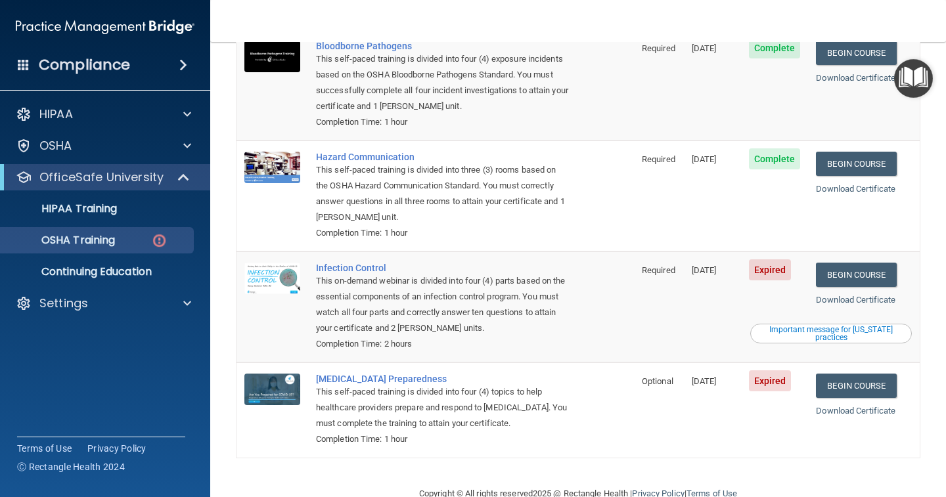
scroll to position [169, 0]
click at [800, 326] on div "Important message for California practices" at bounding box center [831, 334] width 158 height 16
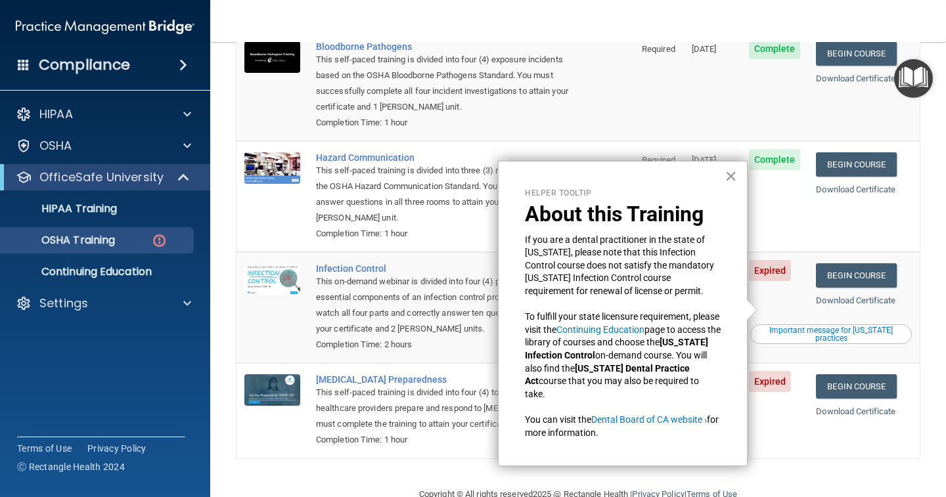
click at [724, 173] on button "×" at bounding box center [730, 176] width 12 height 21
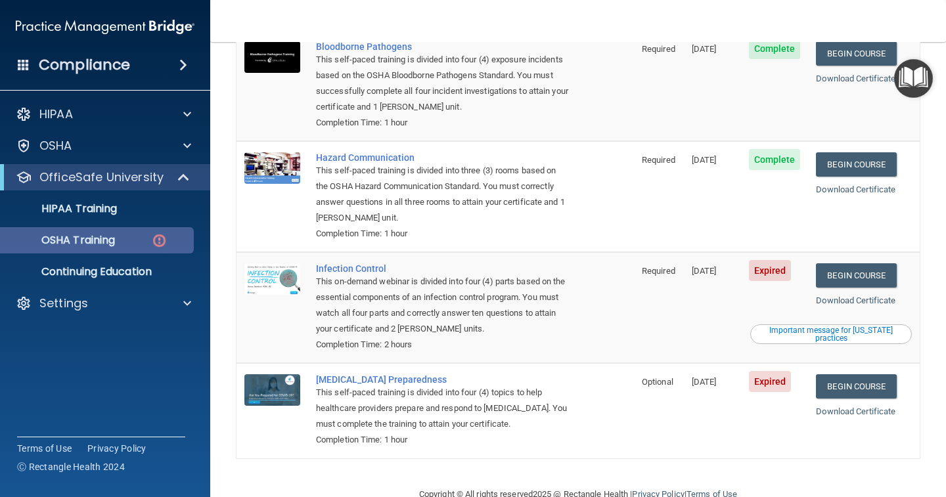
click at [164, 248] on img at bounding box center [159, 240] width 16 height 16
click at [160, 230] on link "OSHA Training" at bounding box center [90, 240] width 207 height 26
click at [160, 234] on img at bounding box center [159, 240] width 16 height 16
click at [148, 245] on div "OSHA Training" at bounding box center [98, 240] width 179 height 13
click at [141, 242] on div "OSHA Training" at bounding box center [98, 240] width 179 height 13
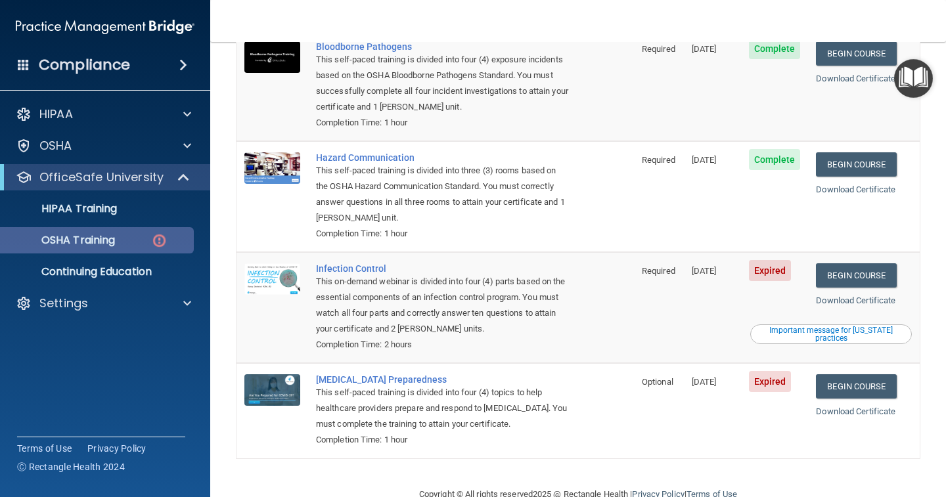
click at [141, 242] on div "OSHA Training" at bounding box center [98, 240] width 179 height 13
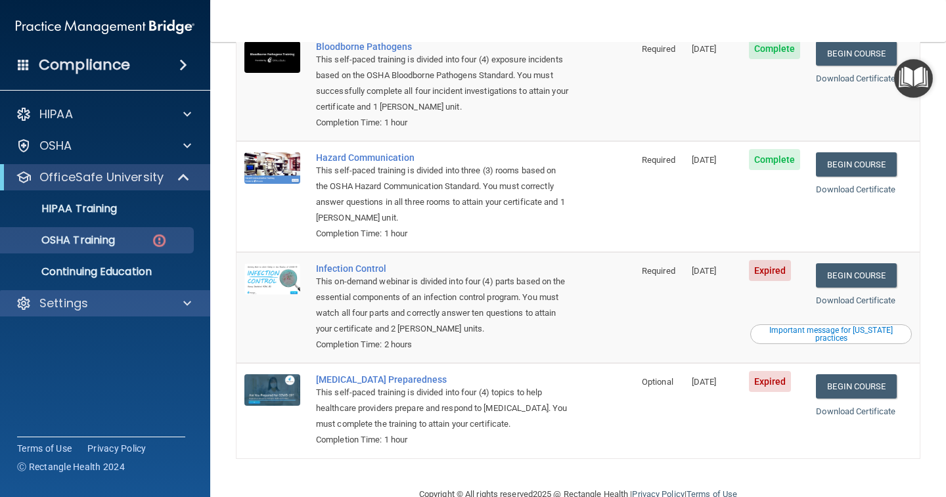
click at [181, 299] on div at bounding box center [185, 304] width 33 height 16
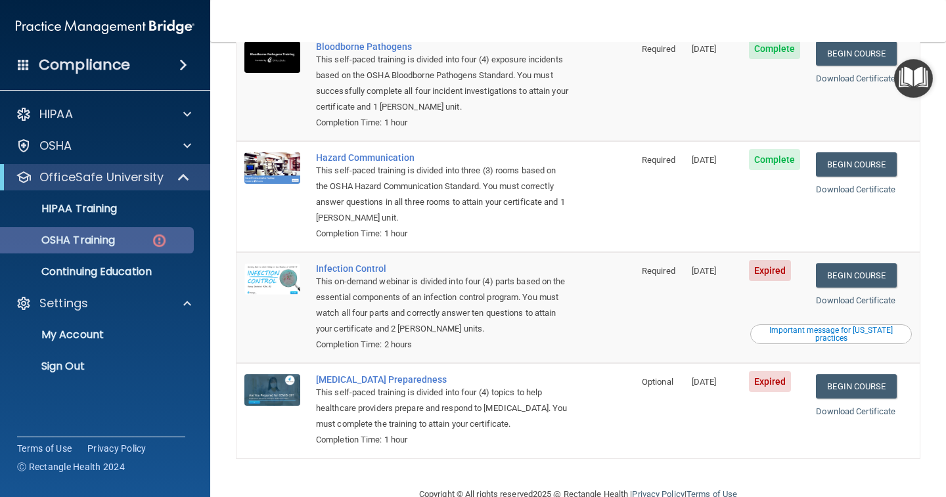
click at [115, 238] on p "OSHA Training" at bounding box center [62, 240] width 106 height 13
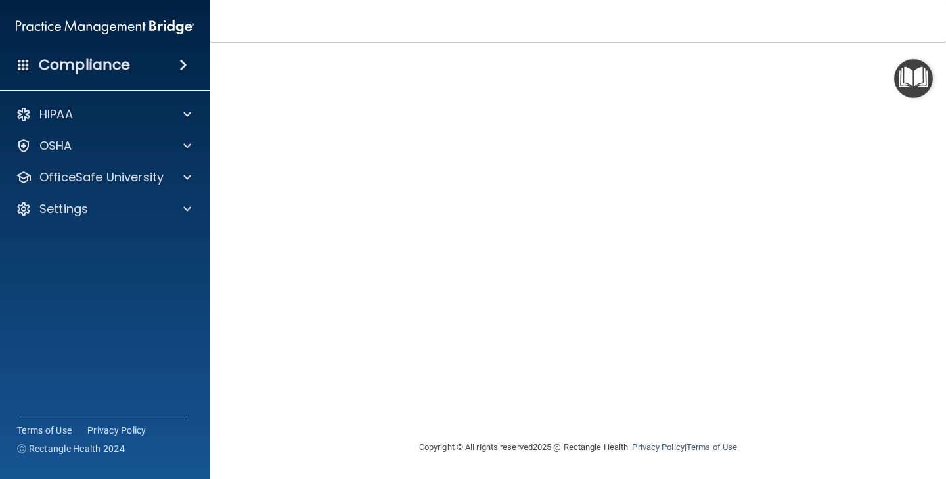
scroll to position [83, 0]
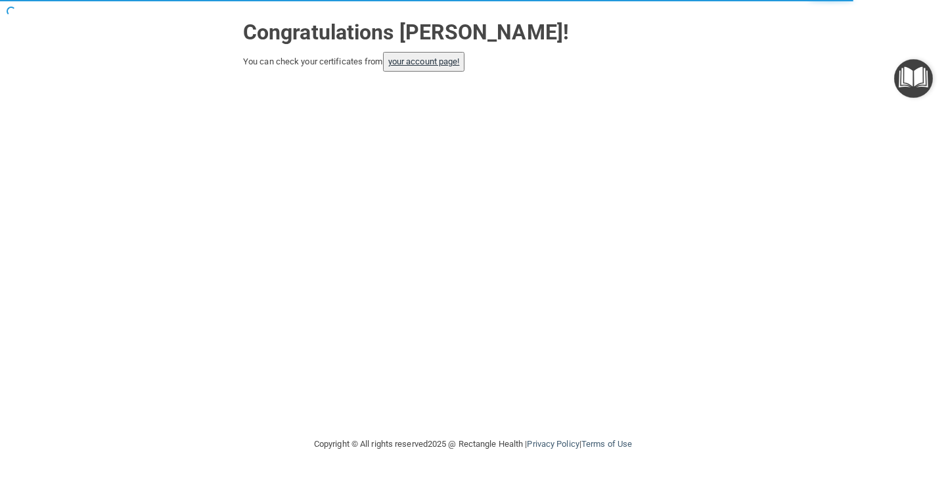
click at [442, 58] on link "your account page!" at bounding box center [424, 61] width 72 height 10
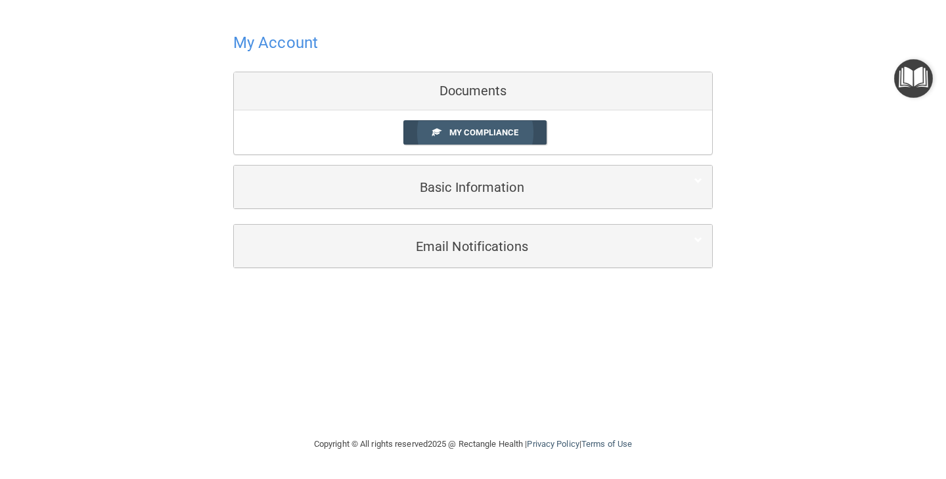
click at [489, 125] on link "My Compliance" at bounding box center [475, 132] width 144 height 24
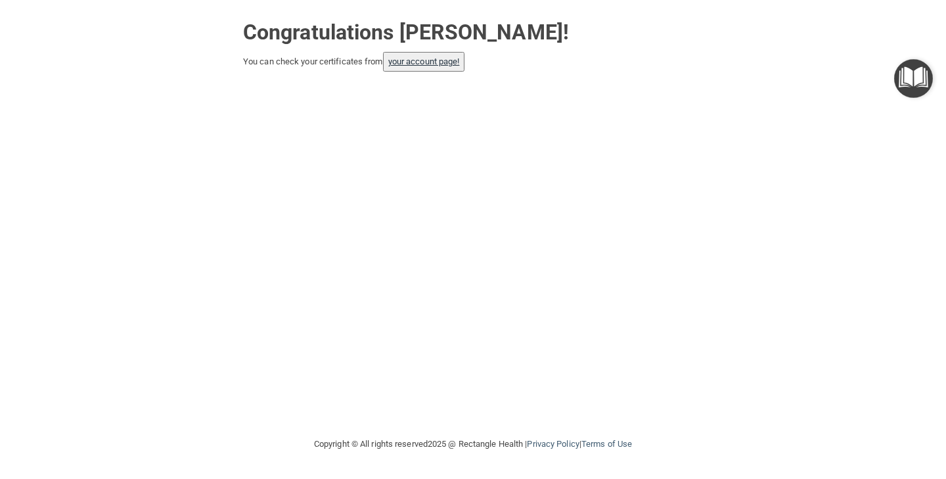
click at [450, 64] on link "your account page!" at bounding box center [424, 61] width 72 height 10
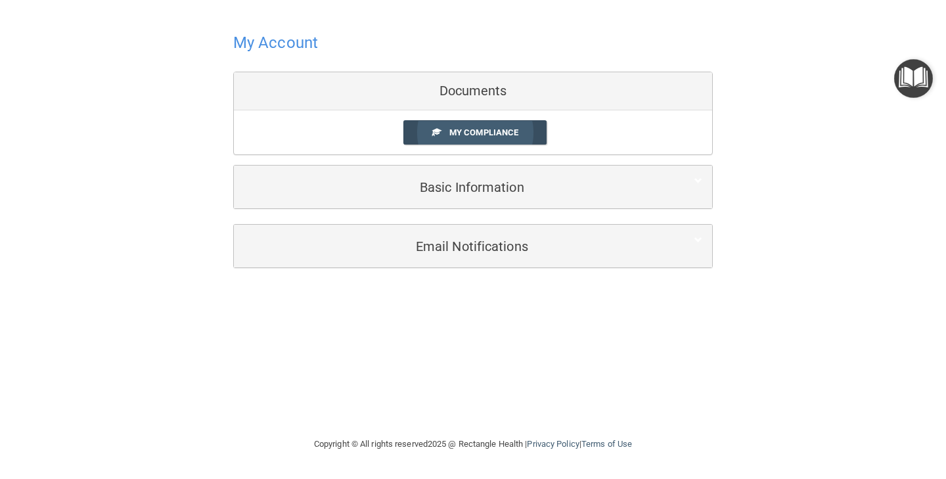
click at [461, 135] on span "My Compliance" at bounding box center [483, 132] width 69 height 10
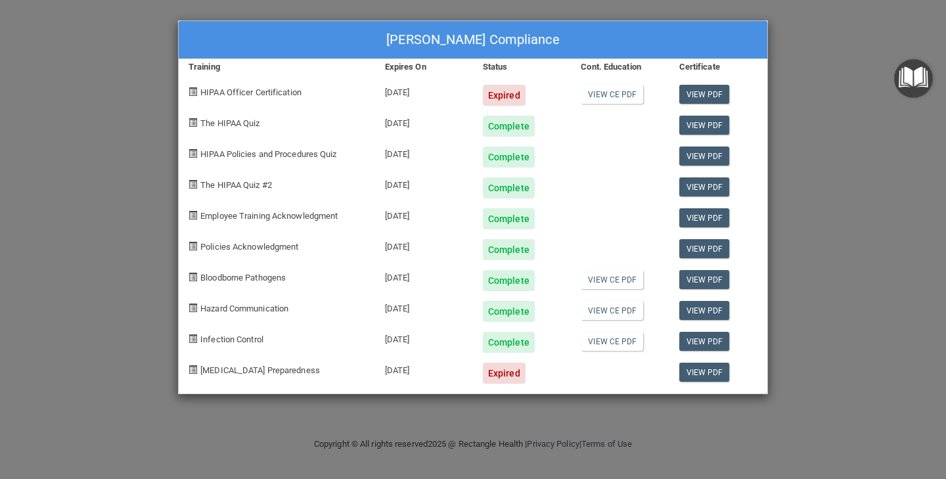
click at [492, 370] on div "Expired" at bounding box center [504, 373] width 43 height 21
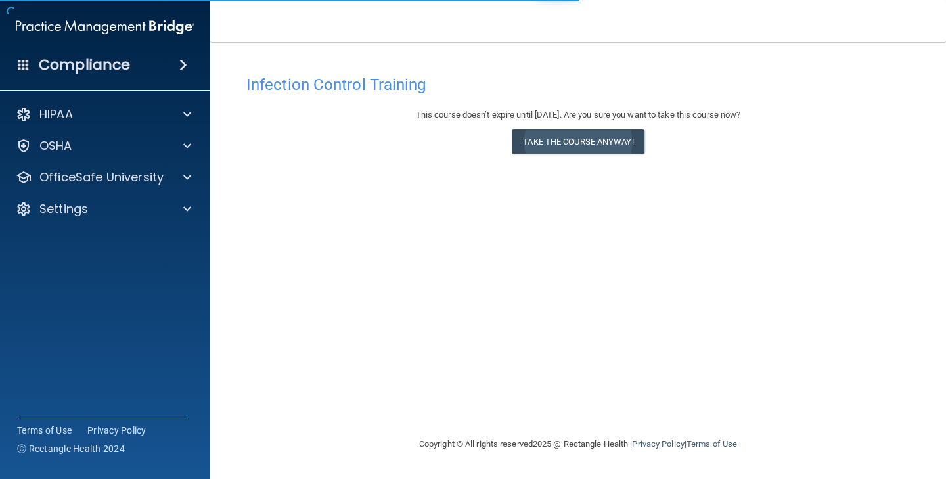
click at [574, 131] on button "Take the course anyway!" at bounding box center [578, 141] width 132 height 24
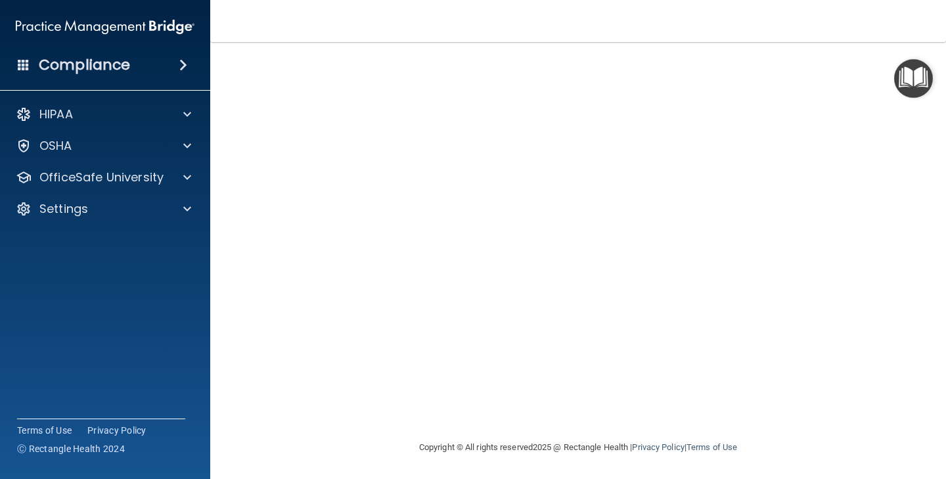
scroll to position [83, 0]
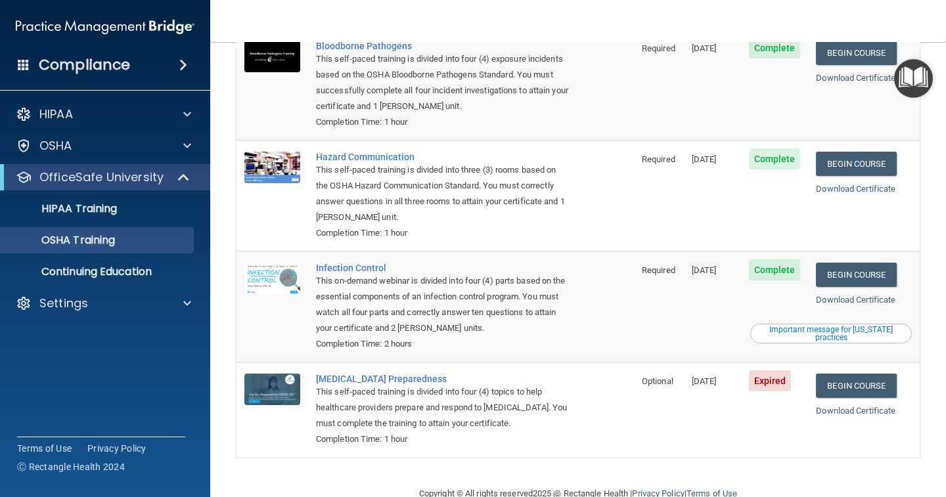
scroll to position [133, 0]
click at [851, 374] on link "Begin Course" at bounding box center [856, 386] width 80 height 24
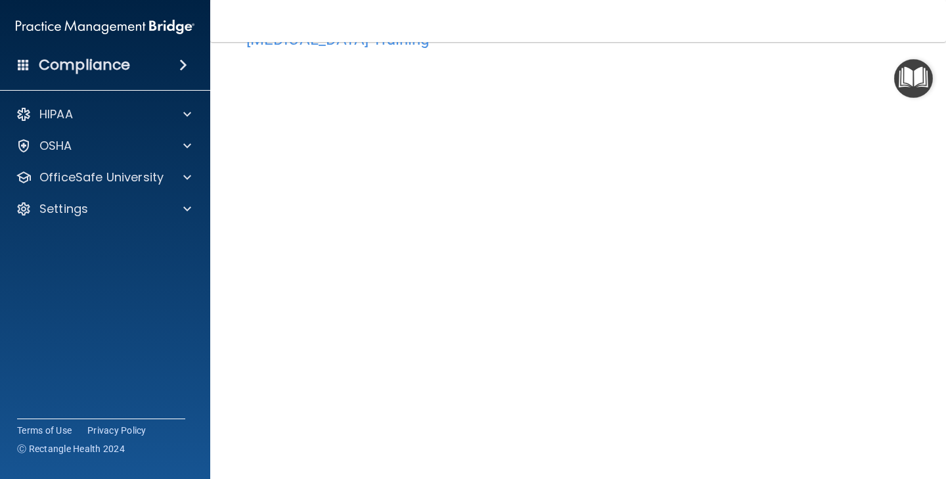
scroll to position [70, 0]
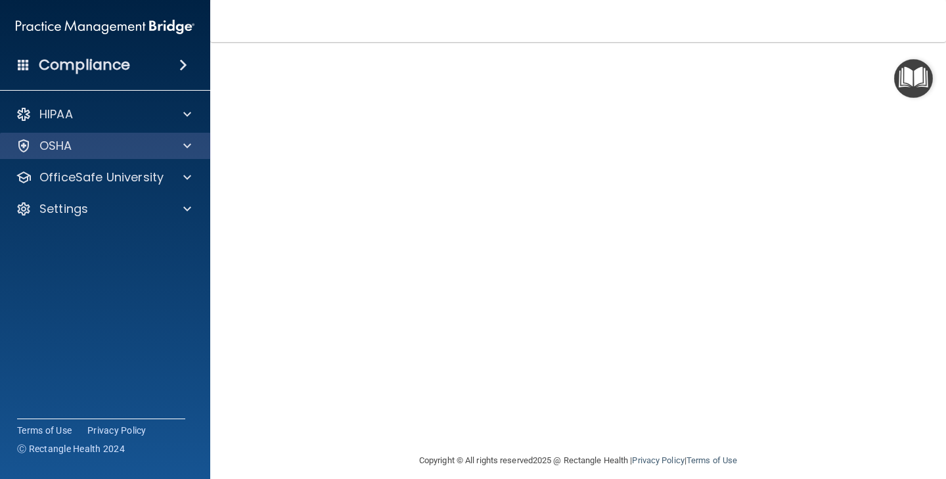
click at [188, 144] on span at bounding box center [187, 146] width 8 height 16
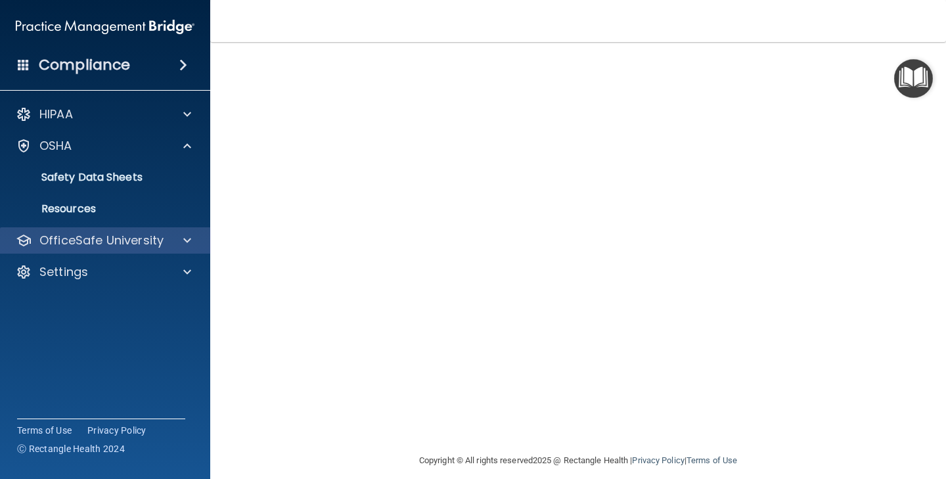
click at [179, 241] on div at bounding box center [185, 240] width 33 height 16
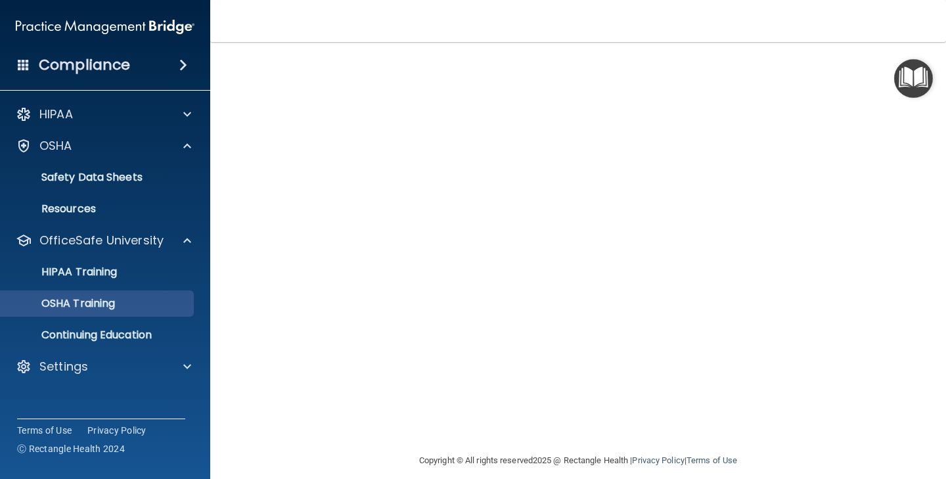
click at [115, 309] on p "OSHA Training" at bounding box center [62, 303] width 106 height 13
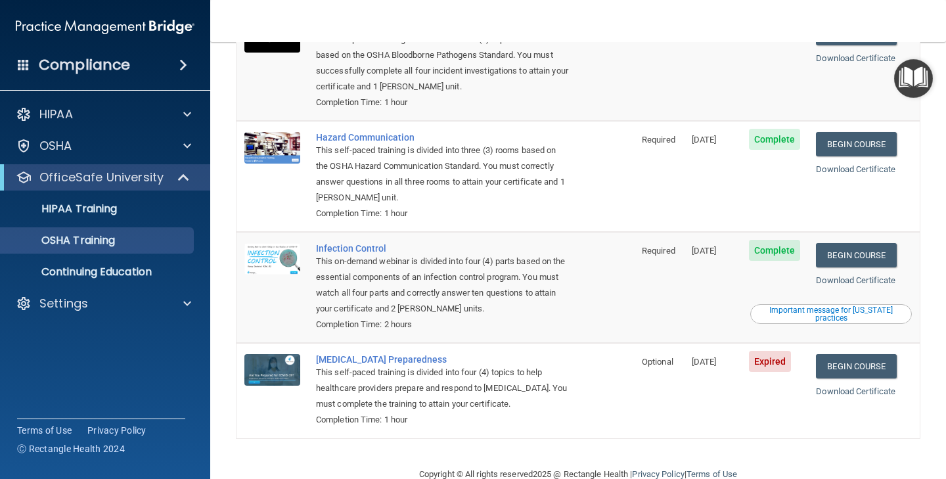
scroll to position [151, 0]
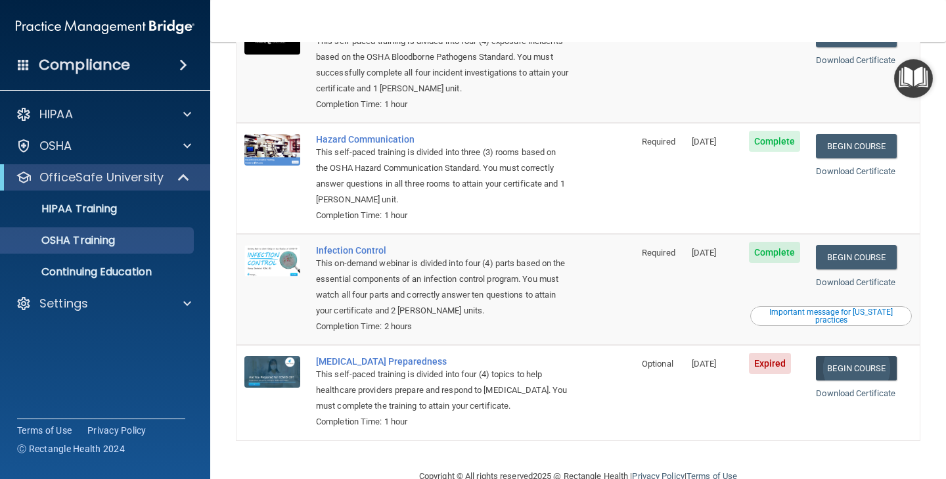
click at [835, 356] on link "Begin Course" at bounding box center [856, 368] width 80 height 24
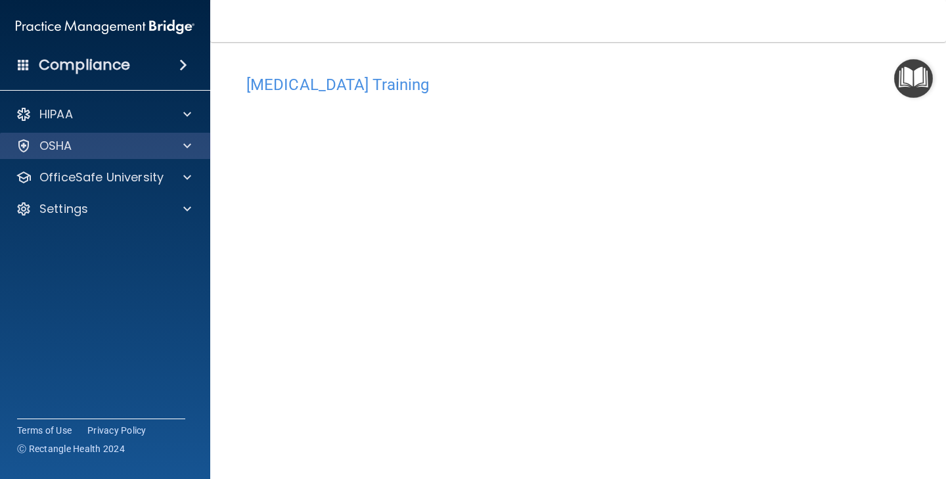
click at [186, 148] on span at bounding box center [187, 146] width 8 height 16
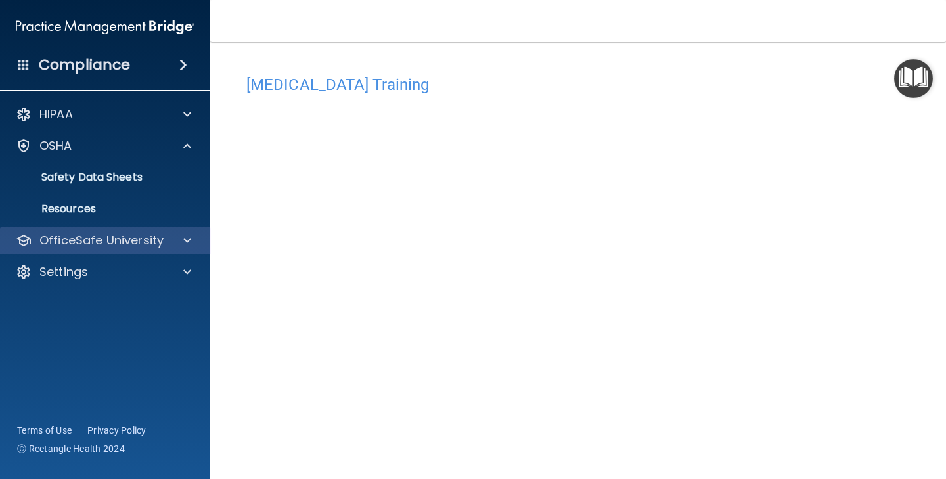
click at [183, 241] on span at bounding box center [187, 240] width 8 height 16
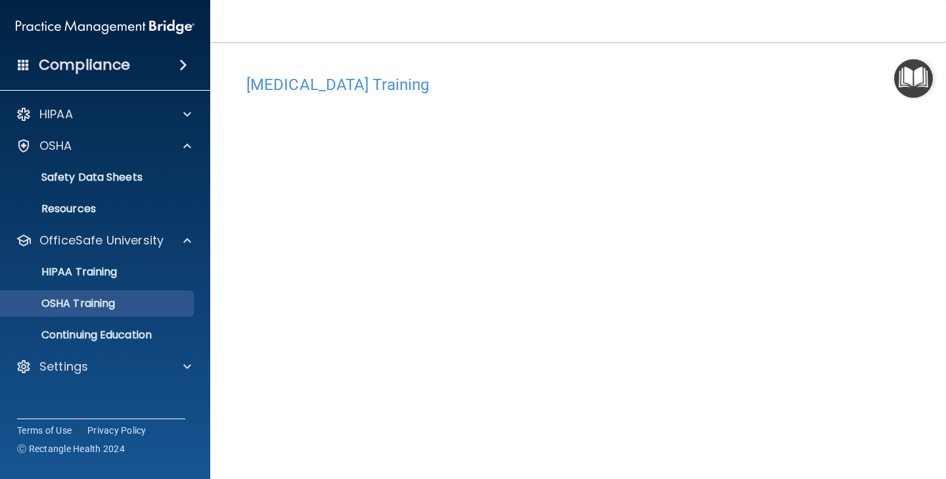
click at [146, 297] on div "OSHA Training" at bounding box center [98, 303] width 179 height 13
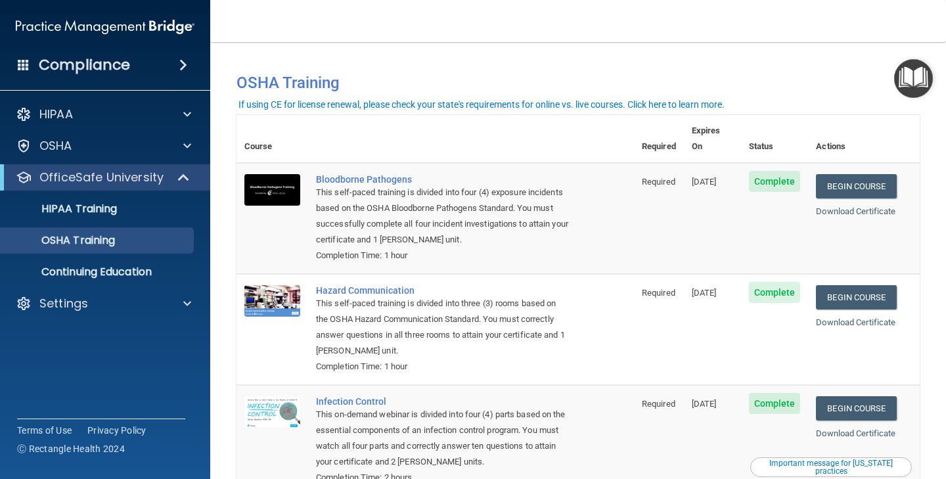
click at [83, 58] on h4 "Compliance" at bounding box center [84, 65] width 91 height 18
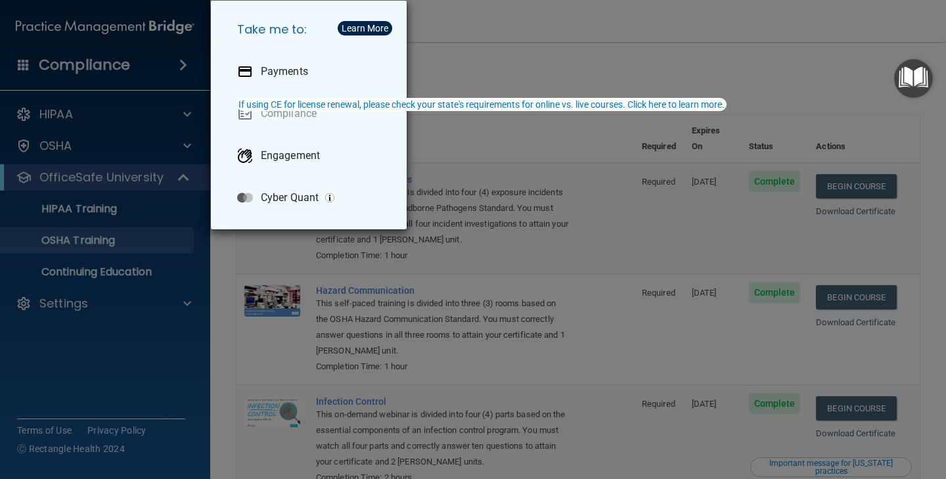
click at [130, 69] on div "Take me to: Payments Compliance Engagement Cyber Quant" at bounding box center [473, 239] width 946 height 479
